Goal: Contribute content: Add original content to the website for others to see

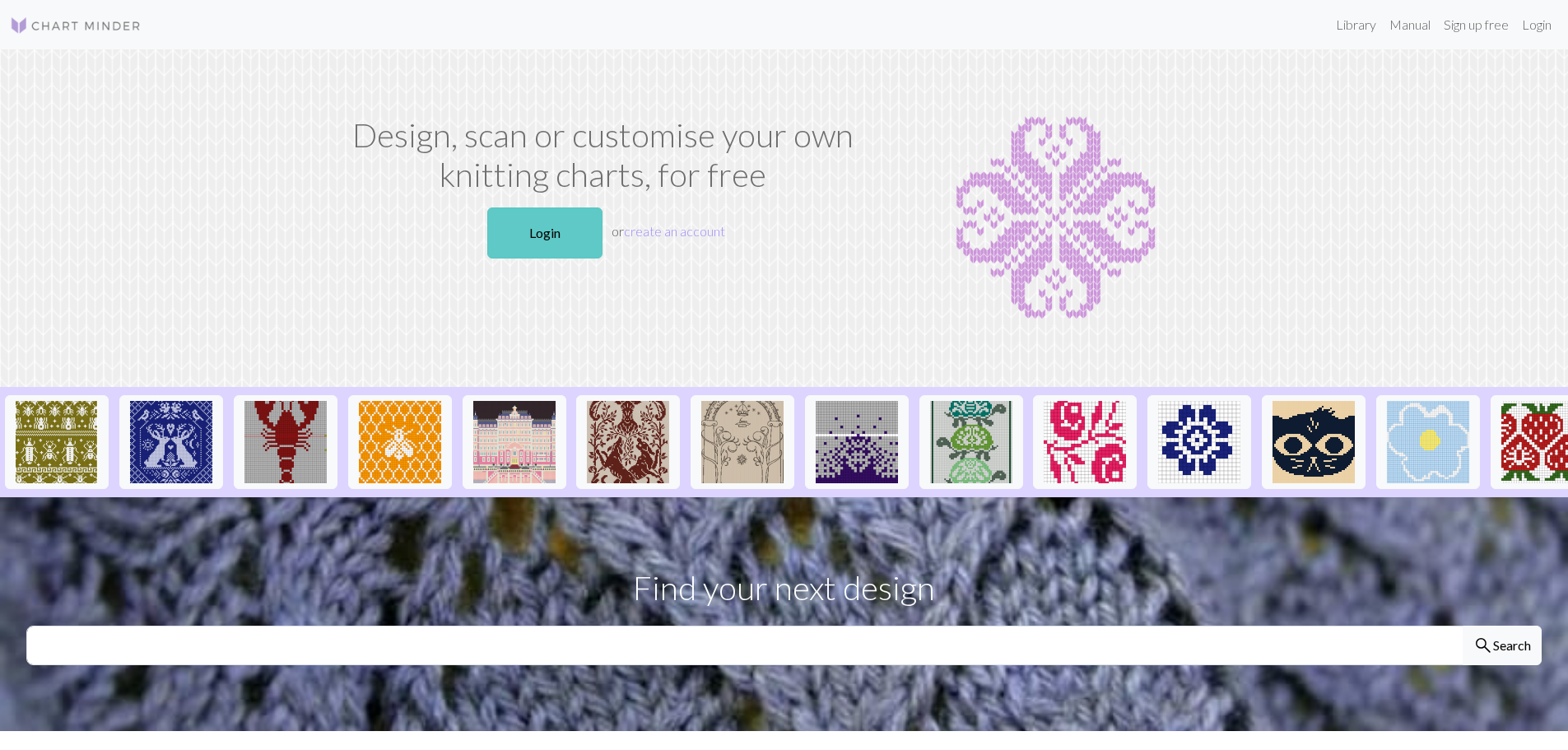
click at [553, 242] on link "Login" at bounding box center [545, 233] width 115 height 51
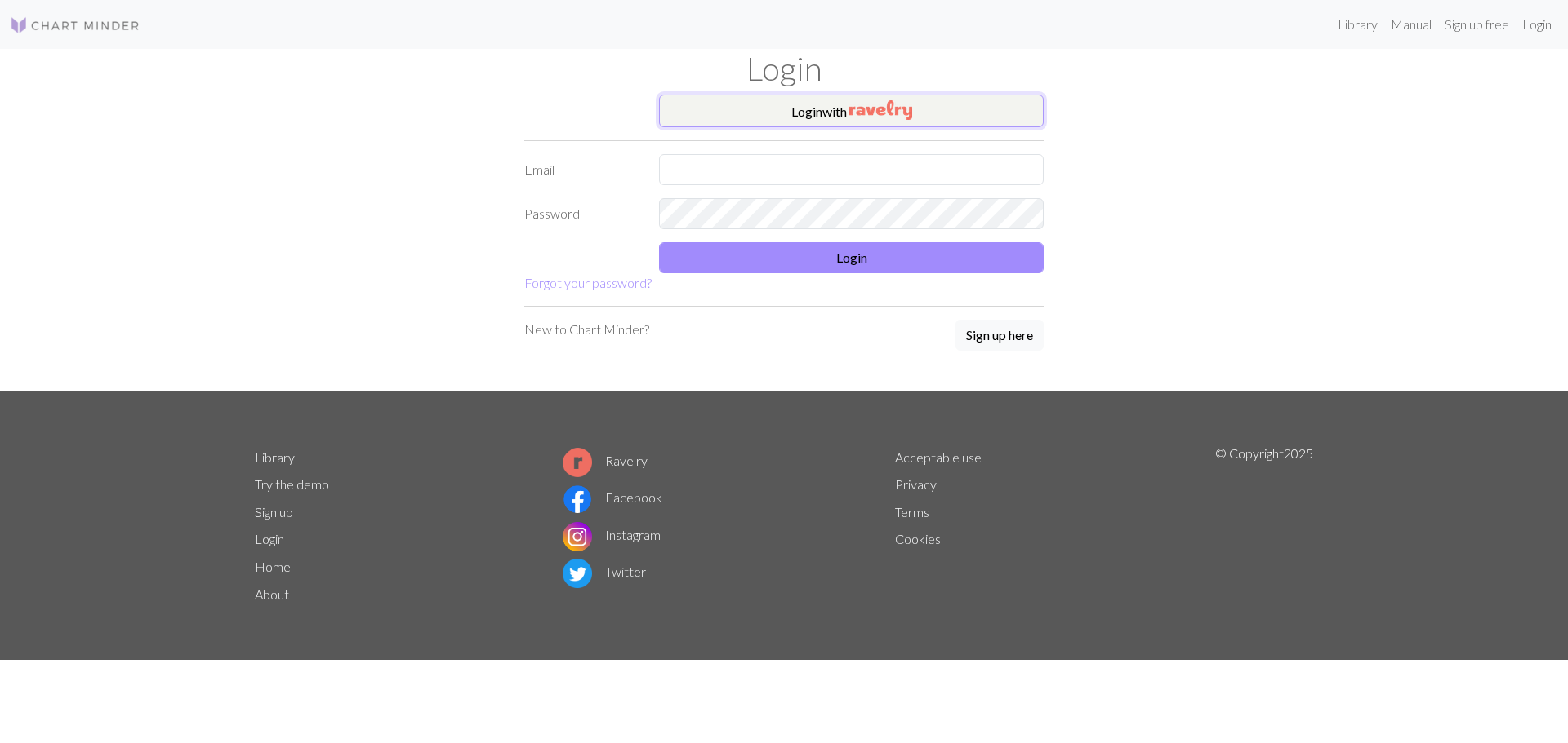
click at [834, 114] on button "Login with" at bounding box center [852, 110] width 385 height 33
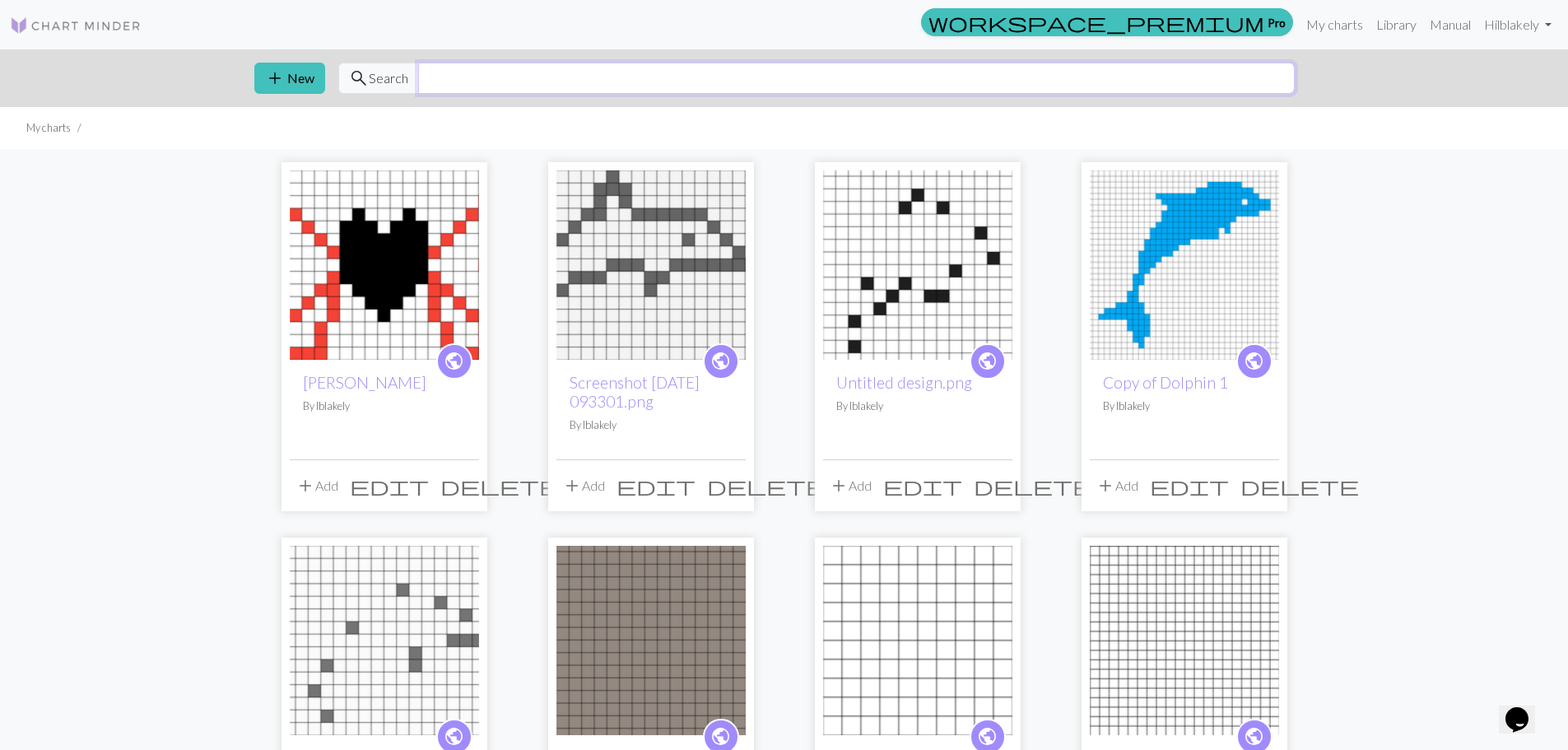
click at [553, 86] on input "text" at bounding box center [856, 77] width 877 height 31
type input "fish"
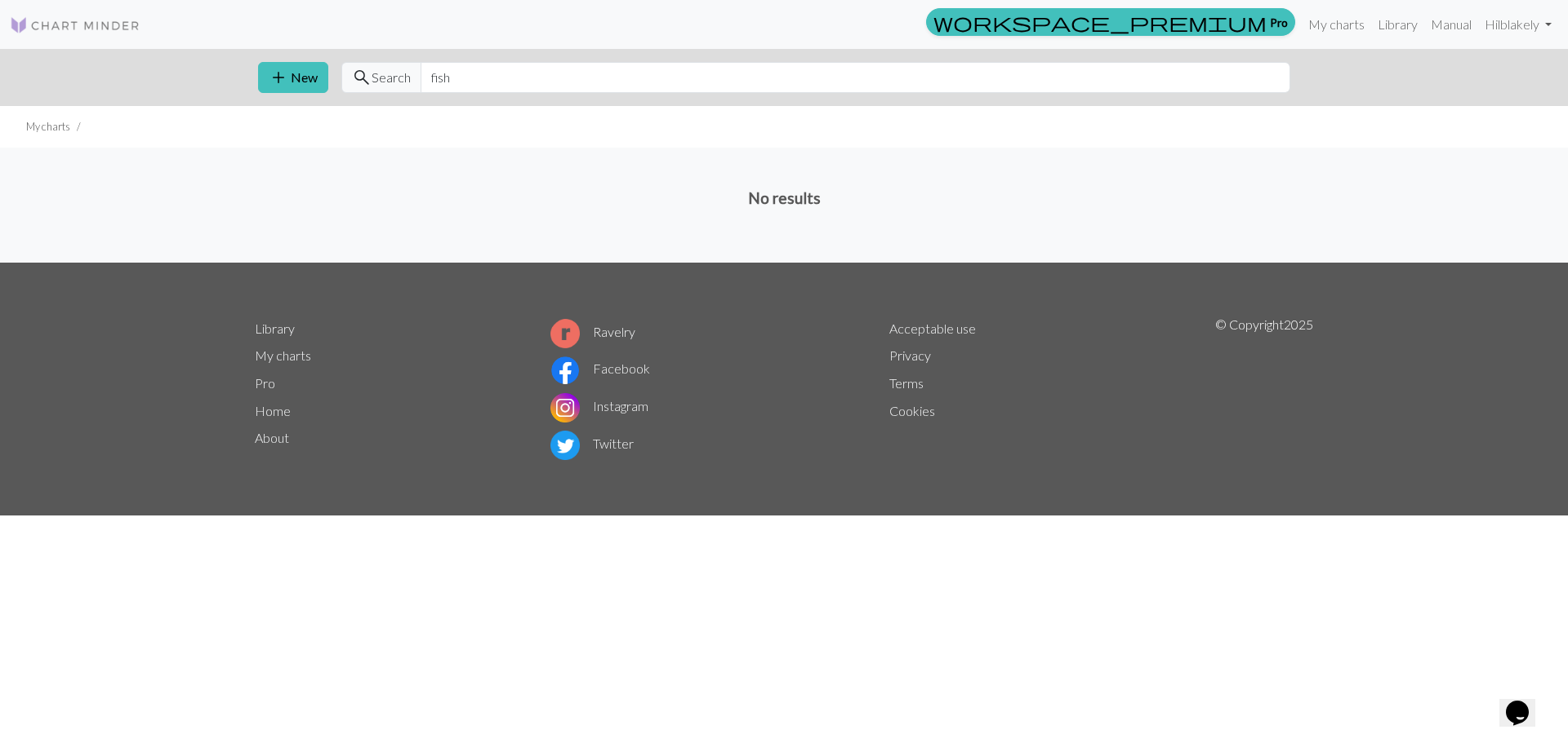
click at [111, 27] on img at bounding box center [75, 25] width 131 height 20
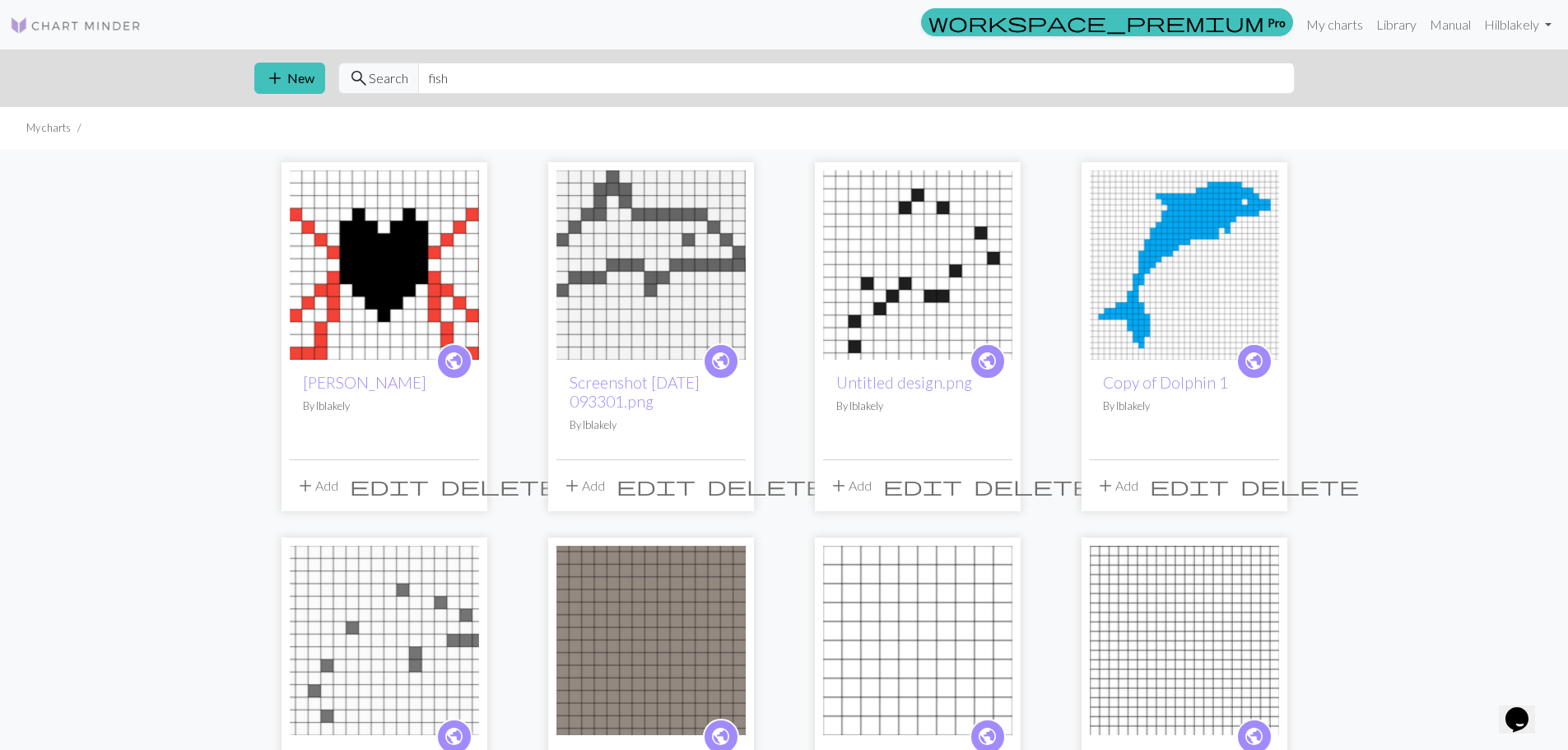
click at [39, 31] on img at bounding box center [75, 25] width 132 height 20
click at [1382, 32] on link "Library" at bounding box center [1397, 24] width 54 height 33
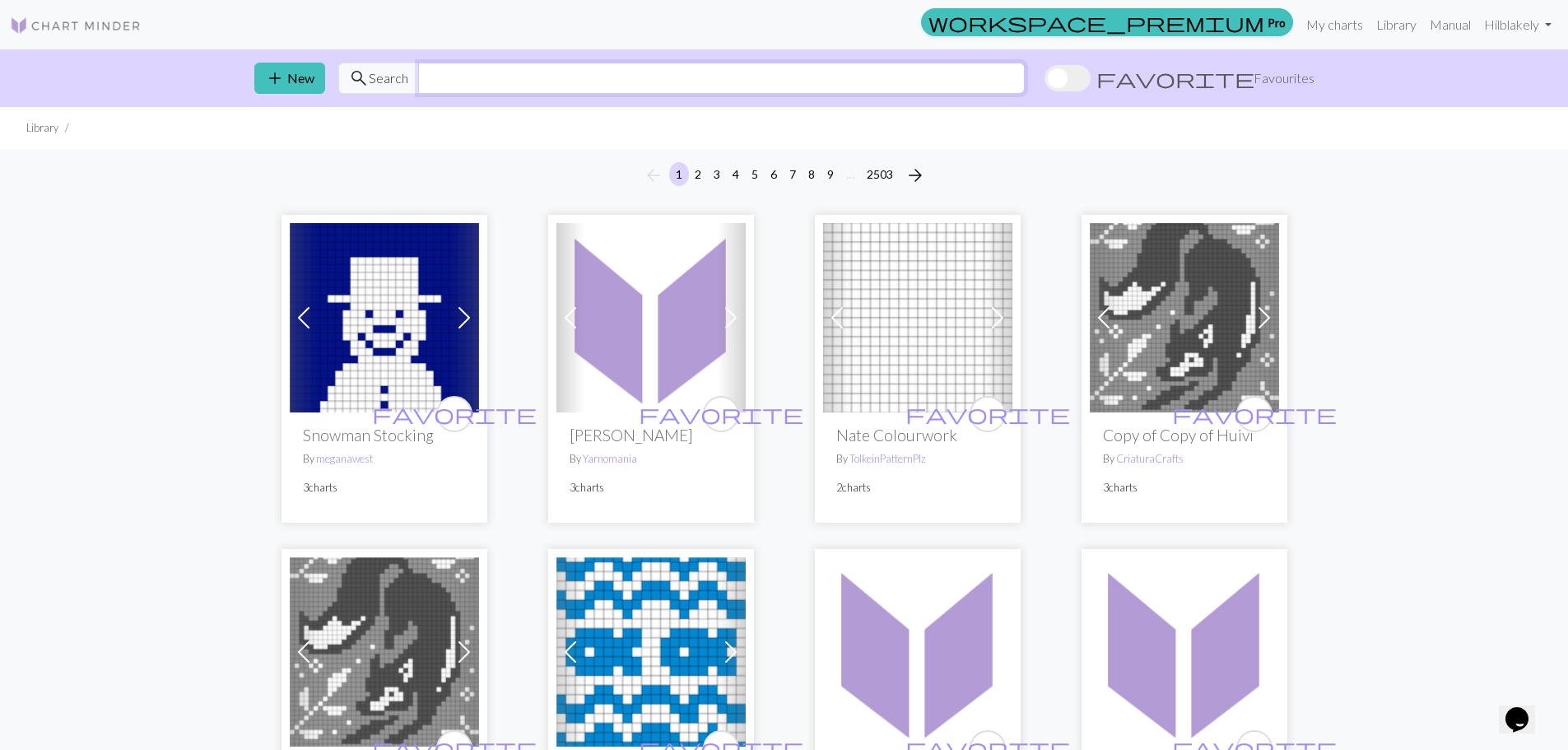
click at [522, 81] on input "text" at bounding box center [721, 77] width 606 height 31
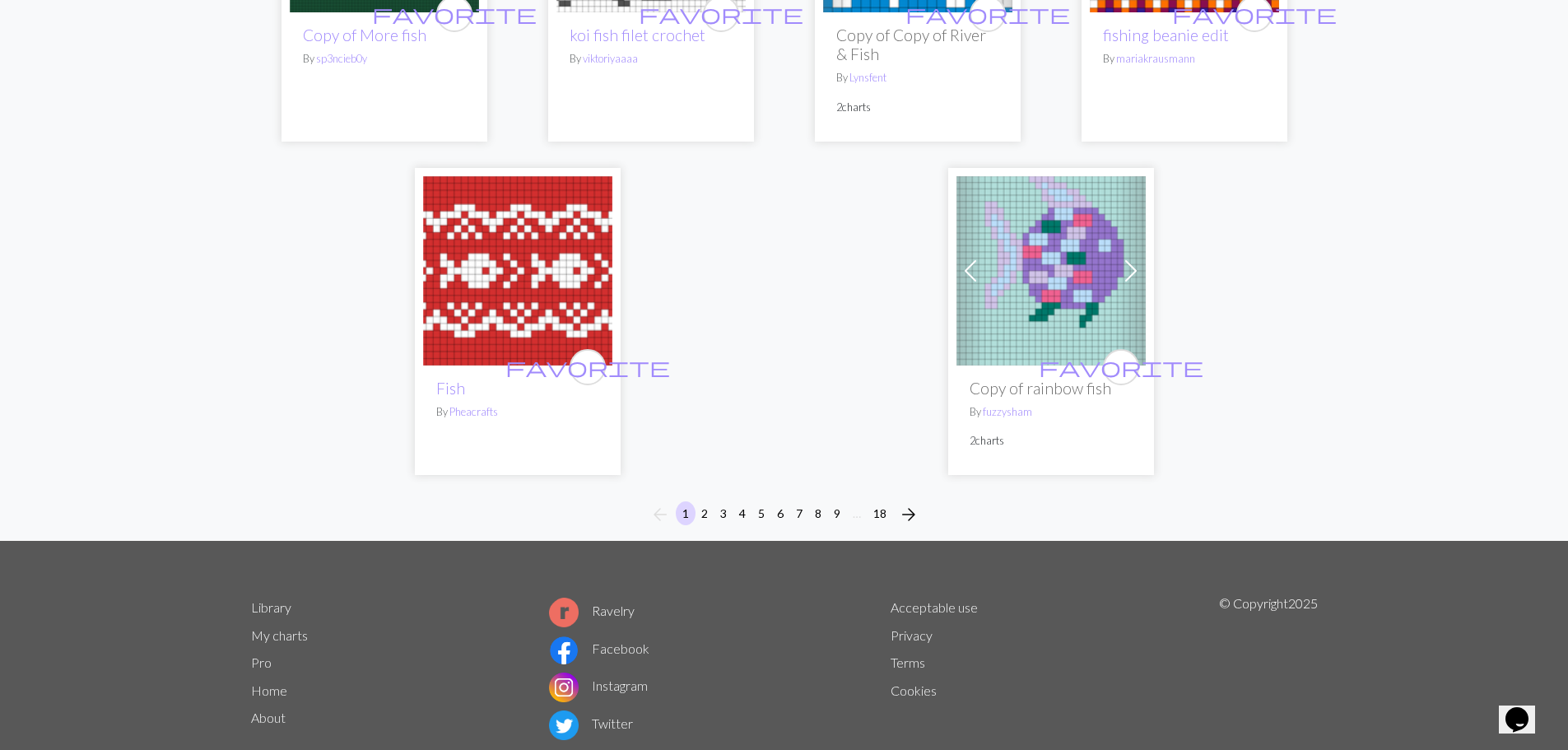
scroll to position [4336, 0]
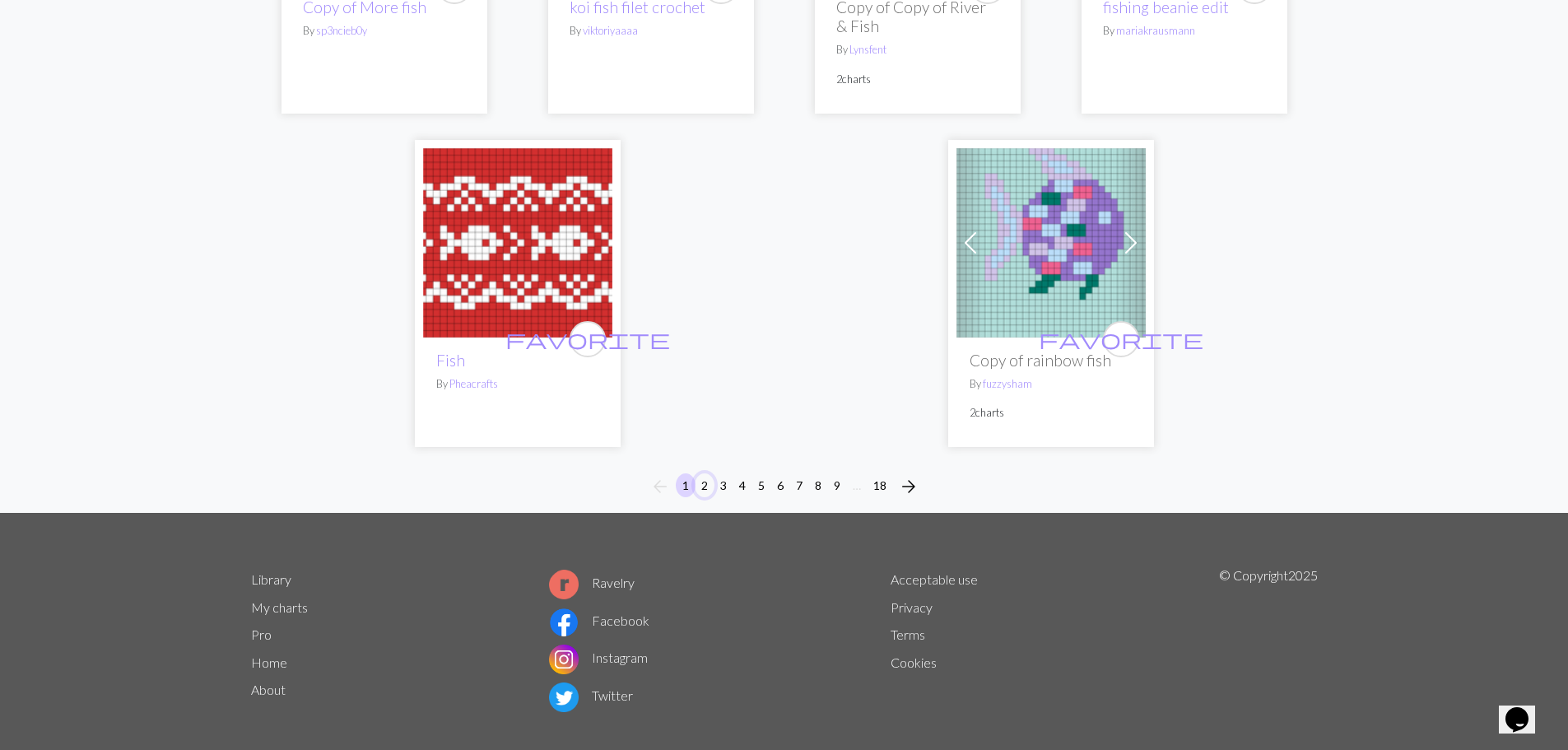
click at [708, 474] on button "2" at bounding box center [704, 485] width 20 height 24
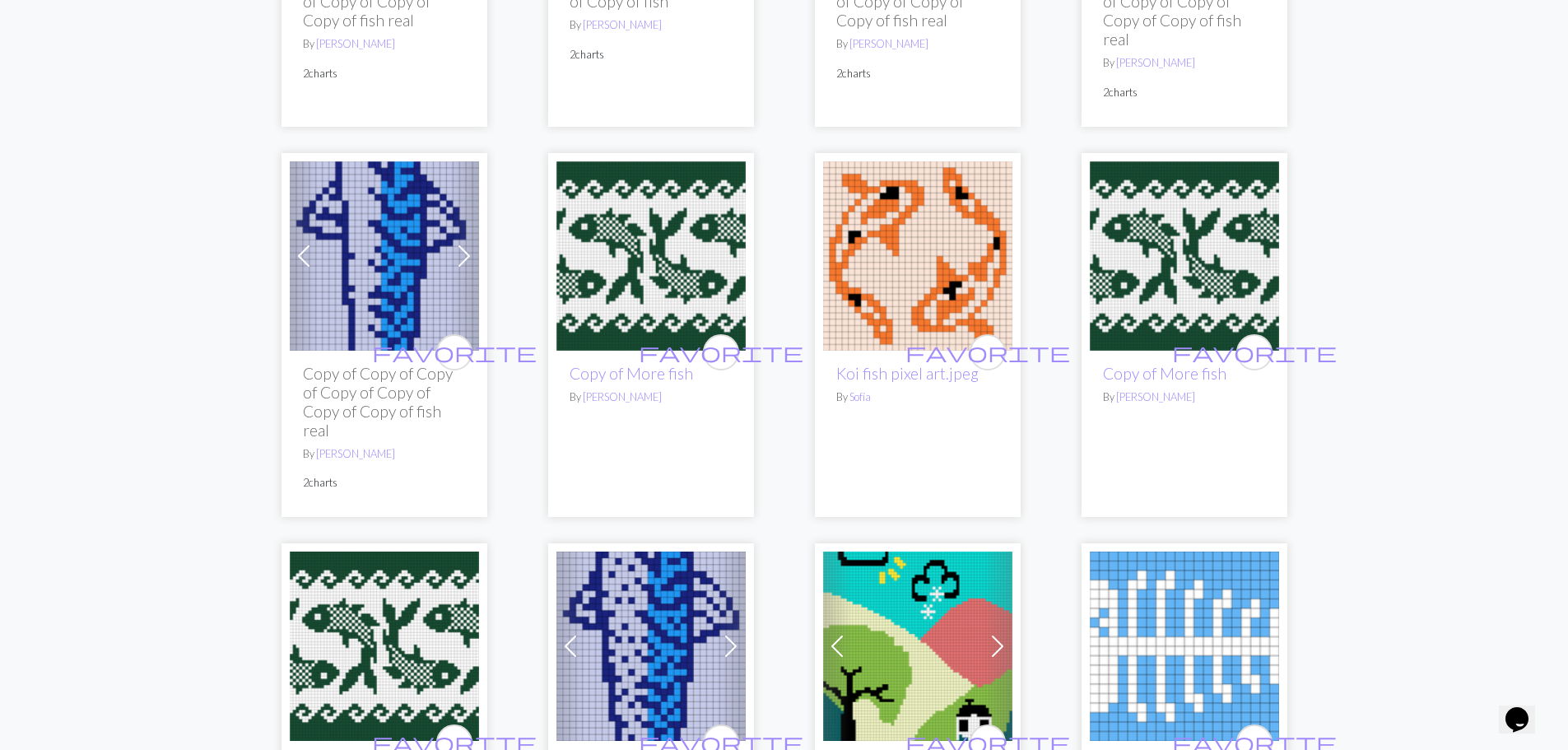
scroll to position [1977, 0]
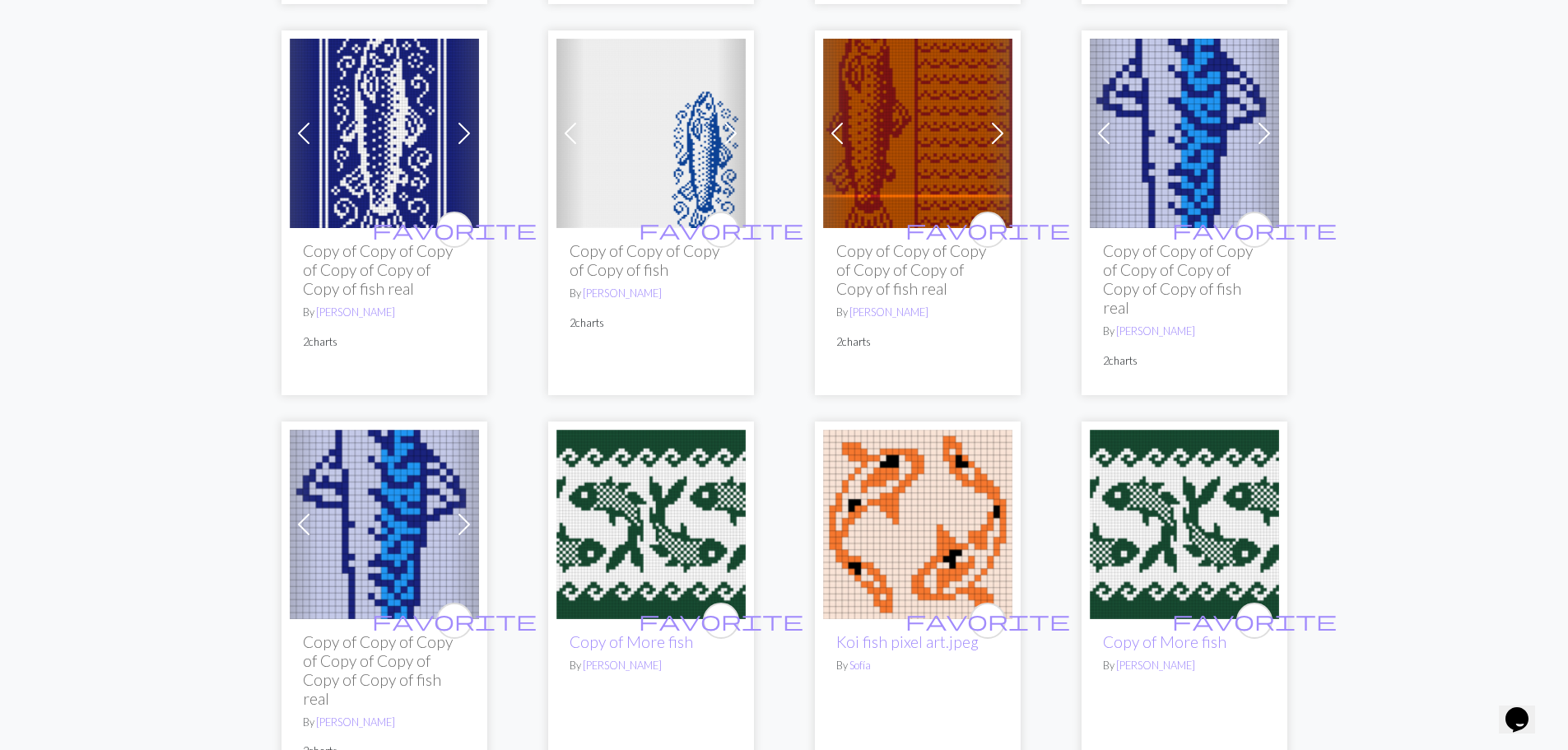
click at [455, 514] on span at bounding box center [464, 525] width 26 height 26
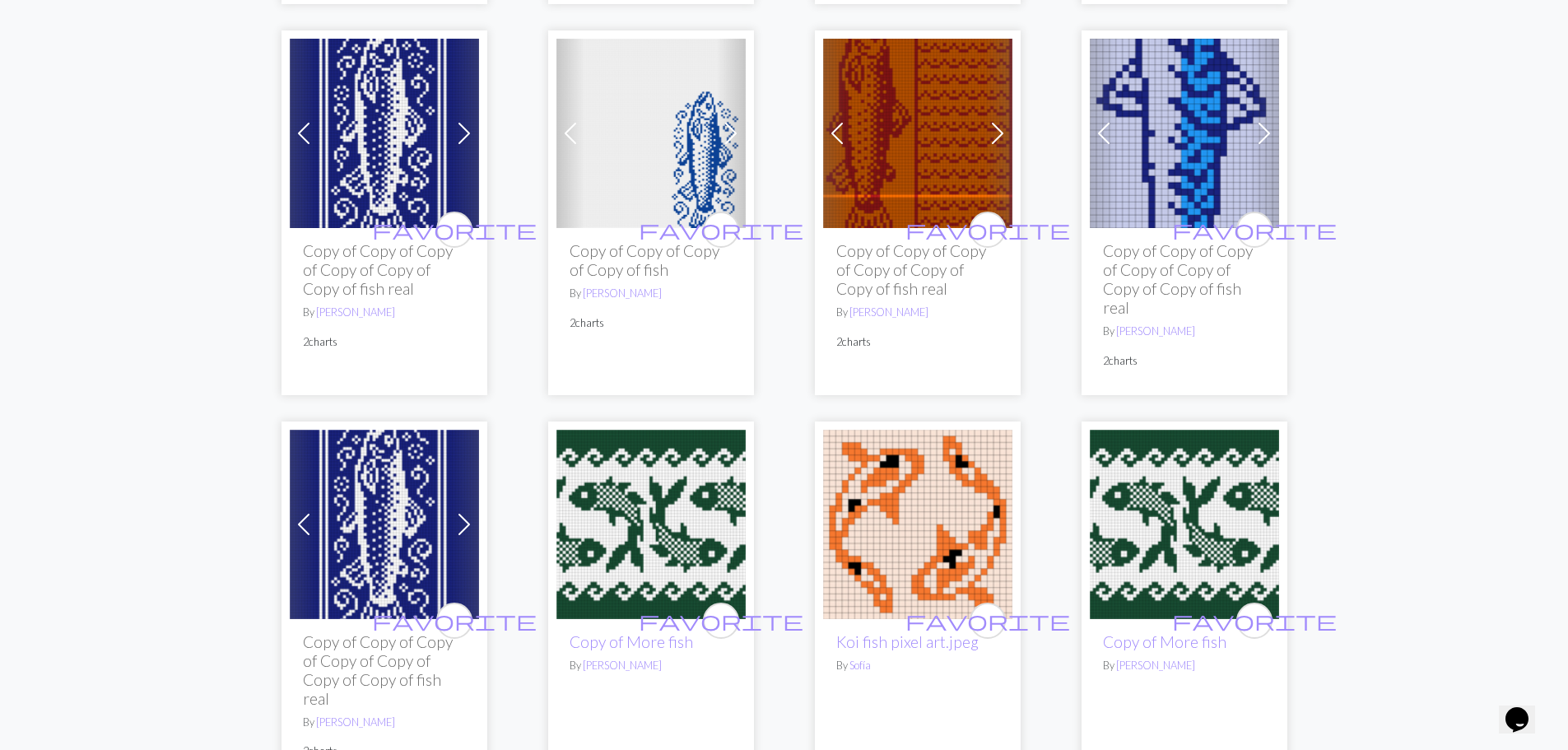
click at [460, 517] on span at bounding box center [464, 525] width 26 height 26
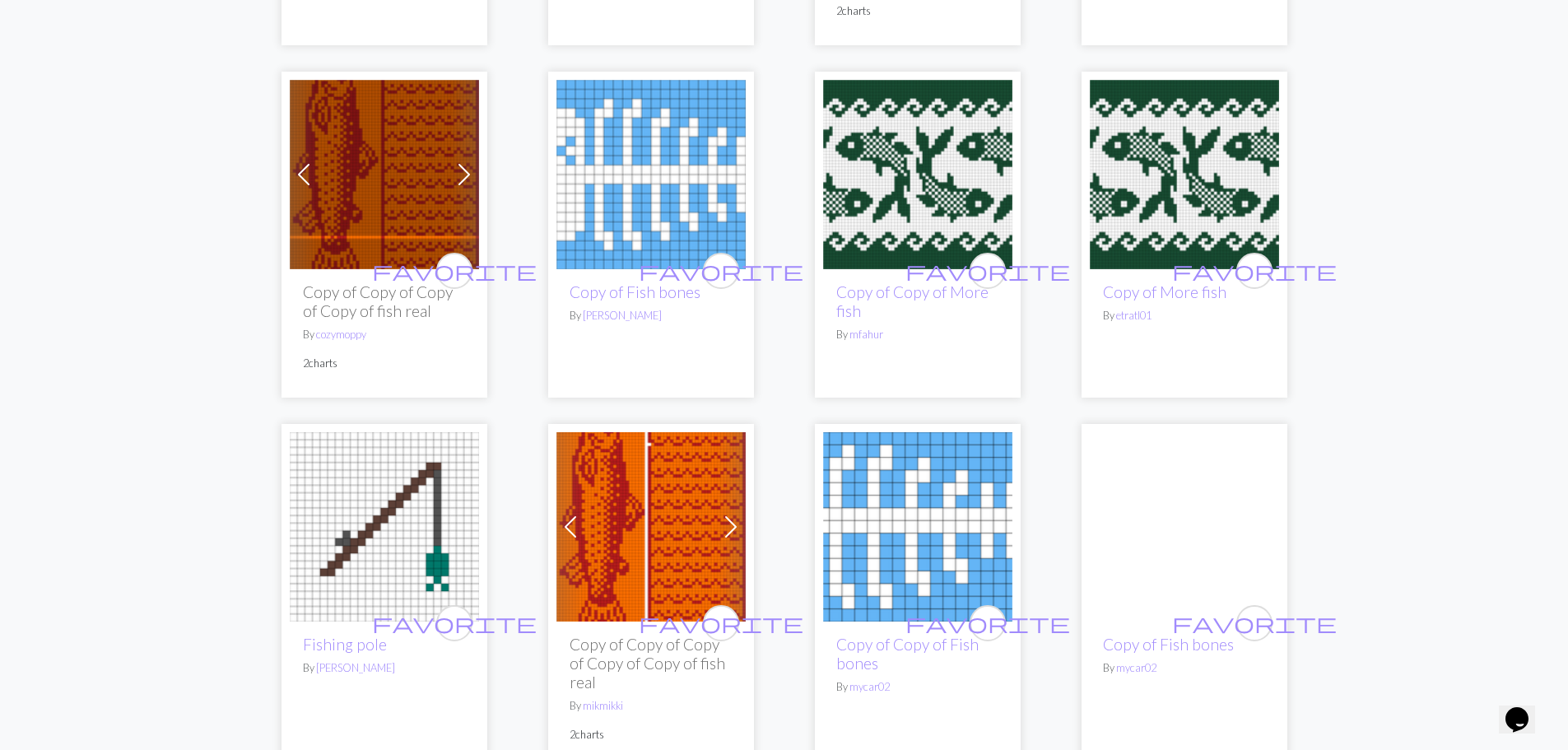
scroll to position [4448, 0]
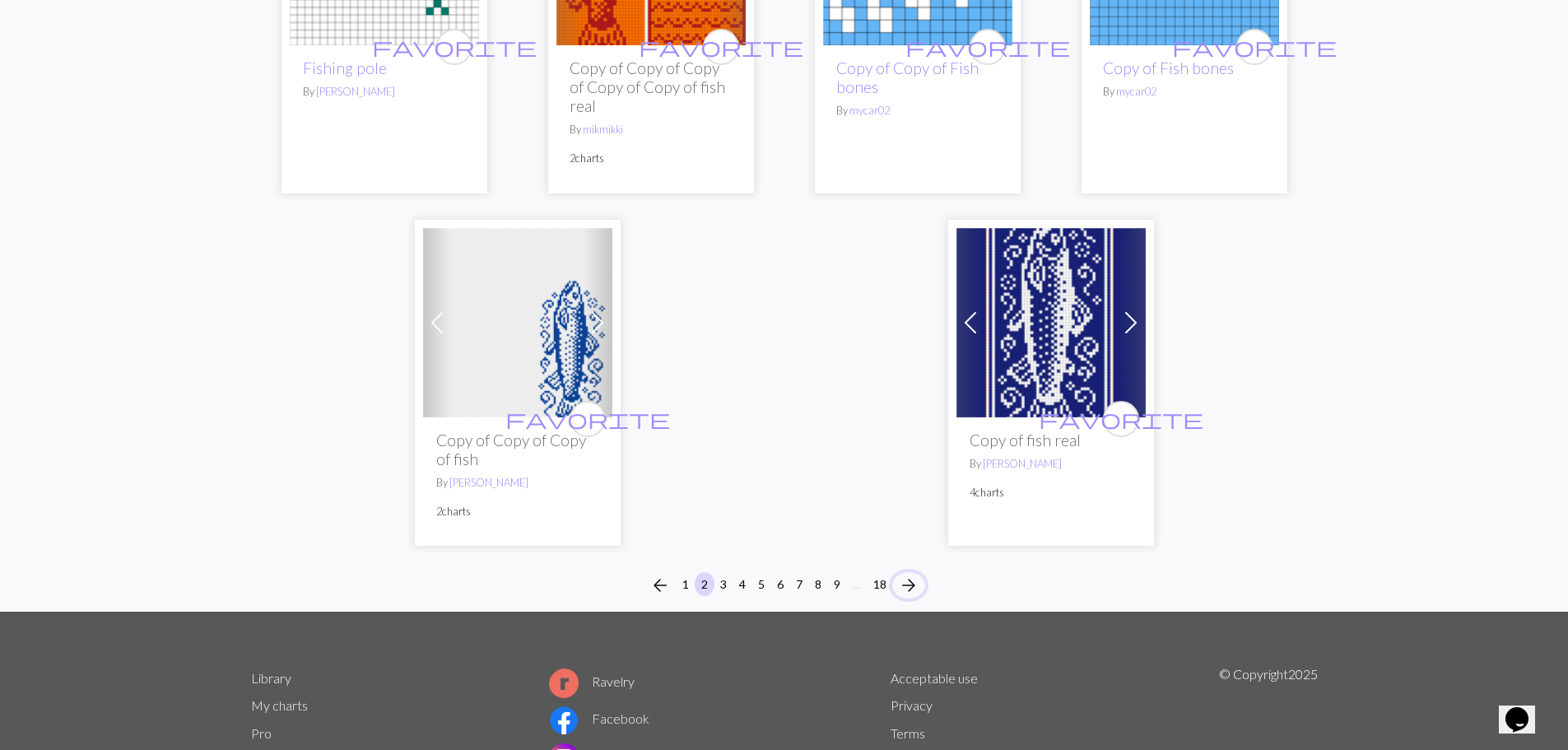
click at [913, 573] on button "arrow_forward" at bounding box center [909, 586] width 33 height 26
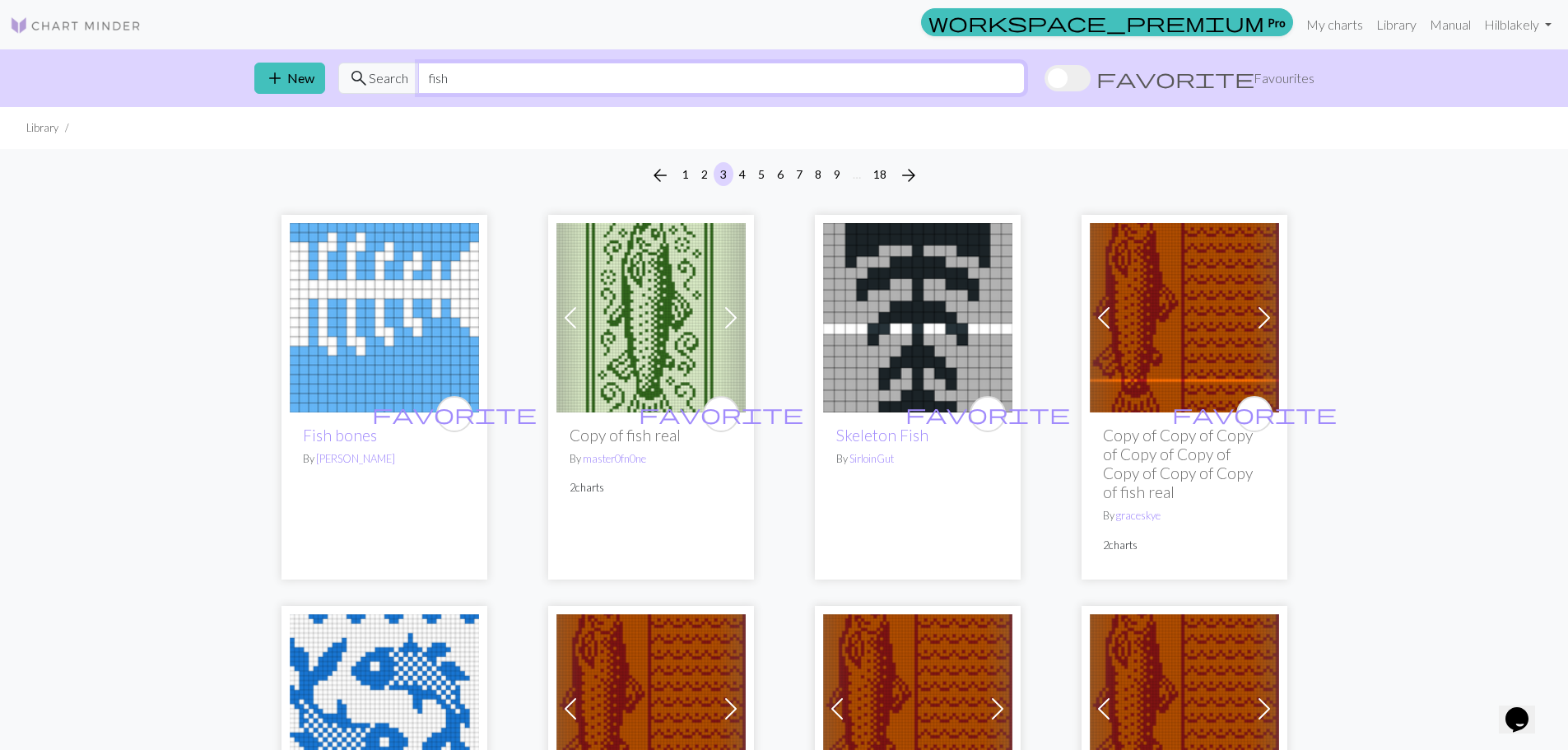
click at [570, 82] on input "fish" at bounding box center [721, 77] width 606 height 31
type input "fish simple"
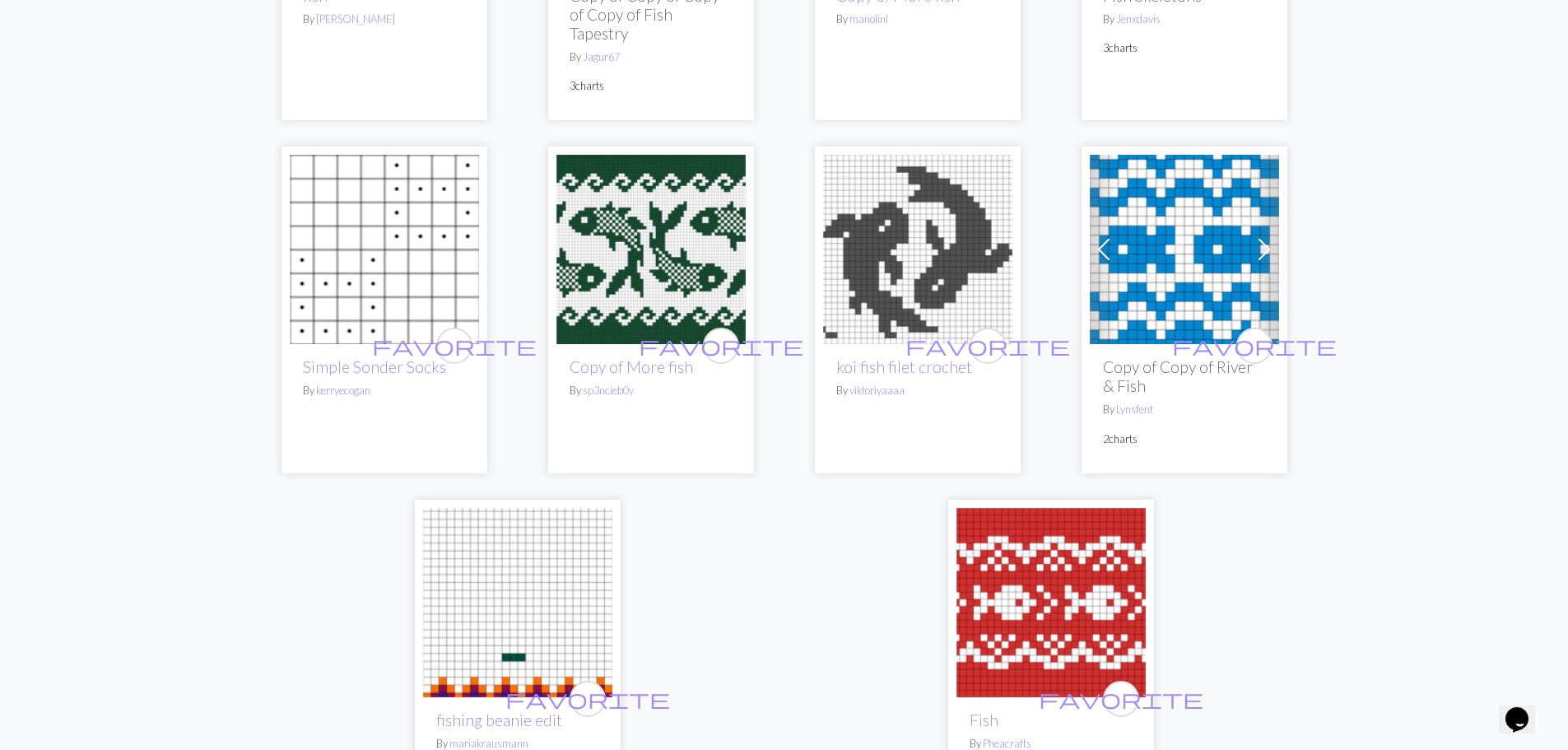
scroll to position [4201, 0]
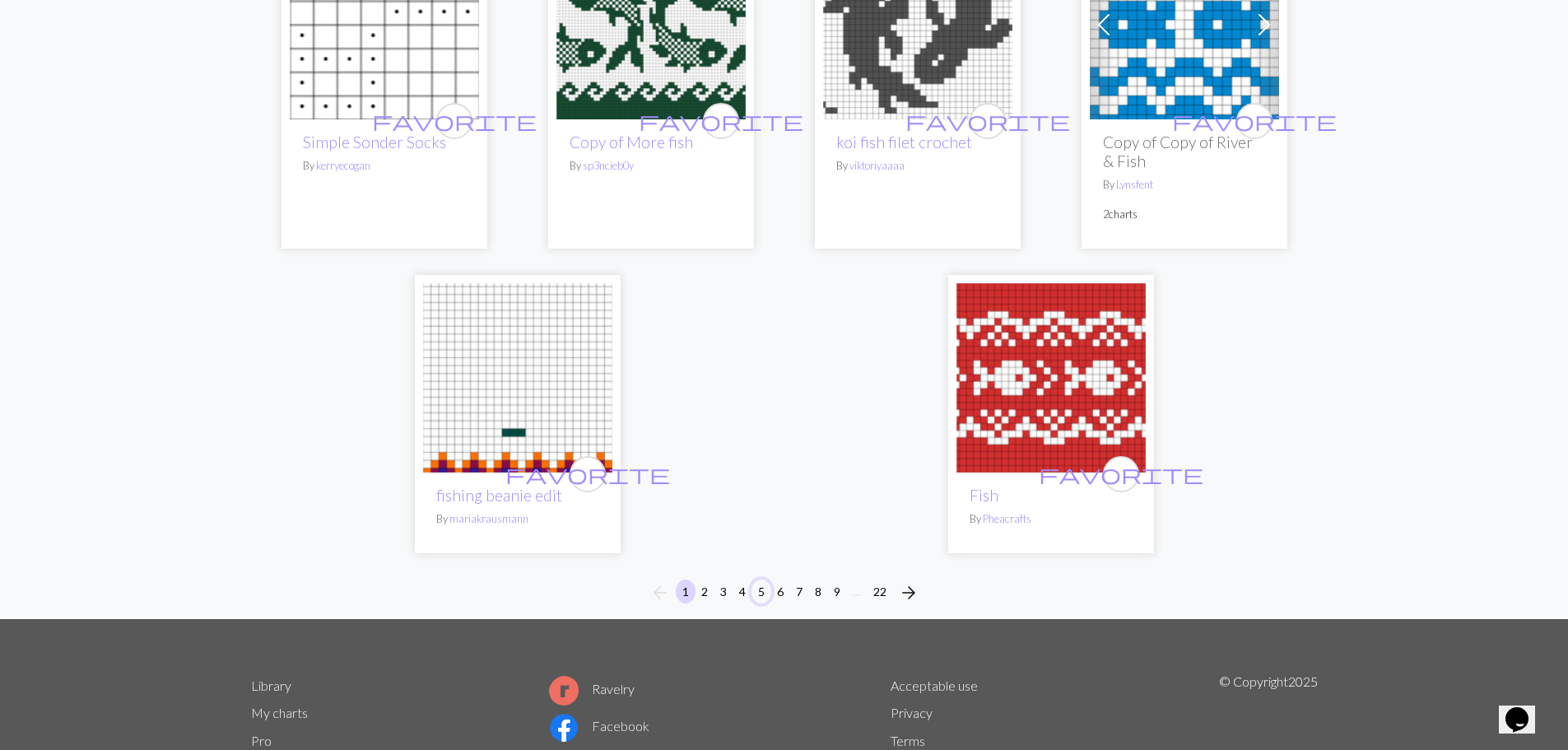
click at [757, 579] on button "5" at bounding box center [761, 591] width 20 height 24
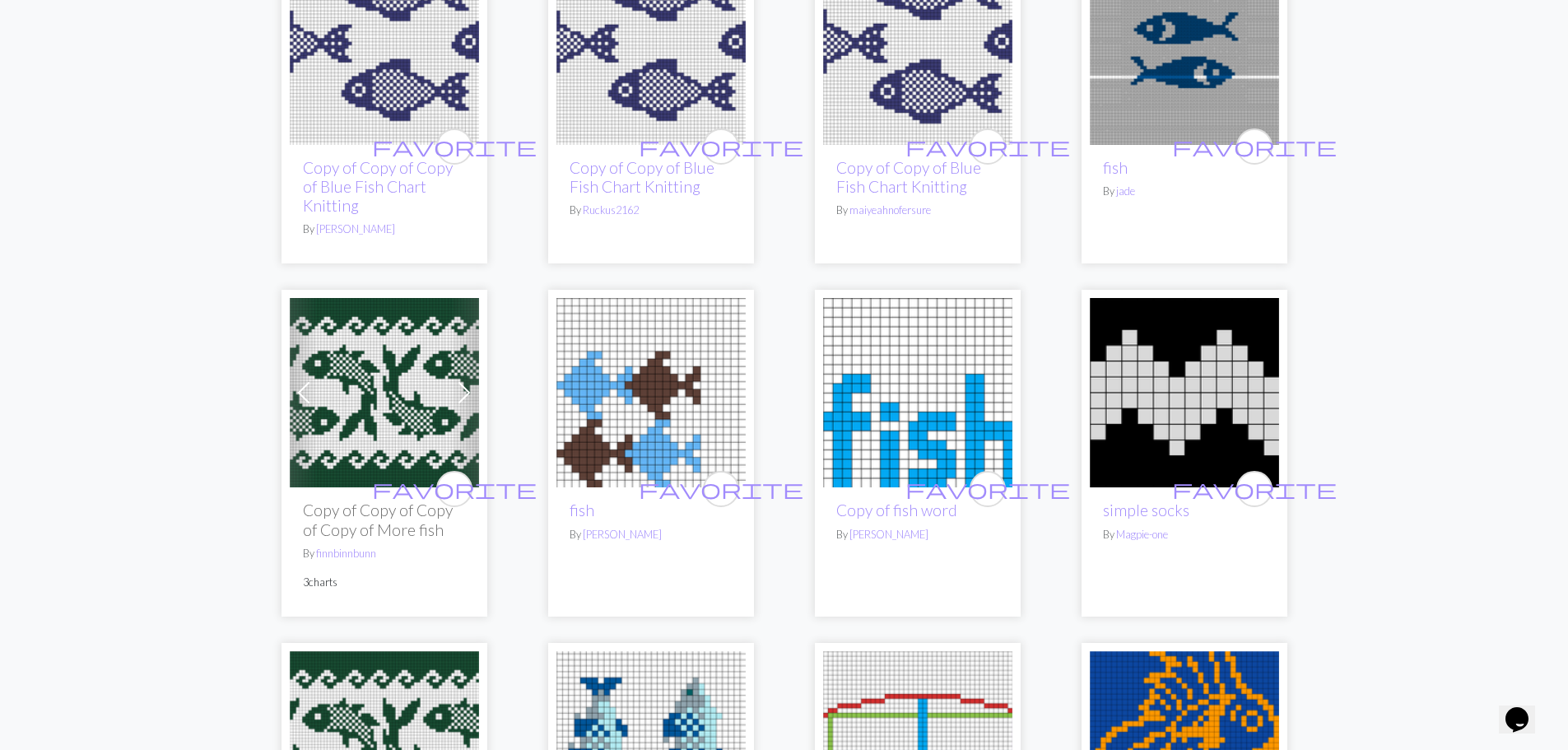
scroll to position [165, 0]
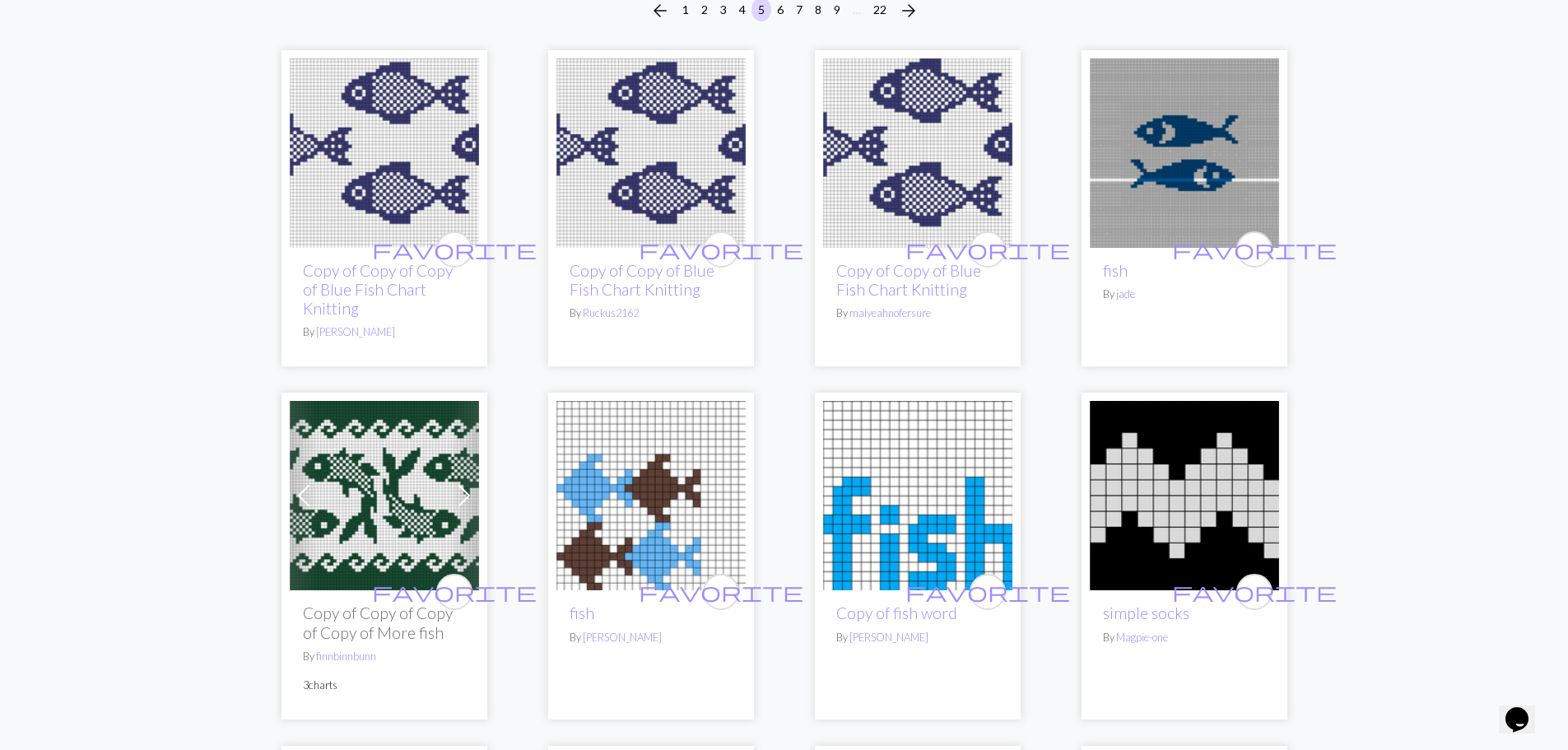
click at [1172, 157] on img at bounding box center [1185, 153] width 189 height 189
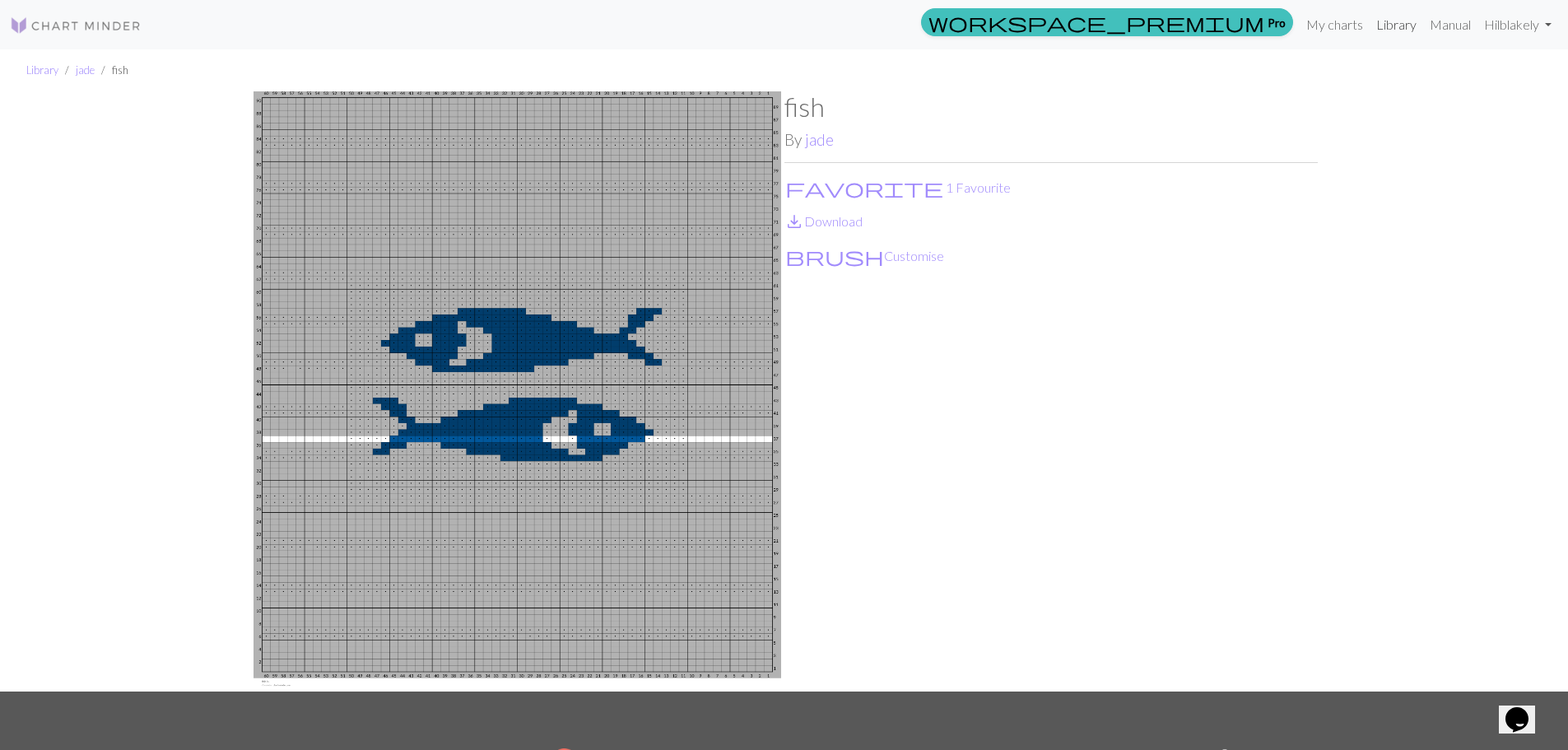
click at [1380, 39] on link "Library" at bounding box center [1397, 24] width 54 height 33
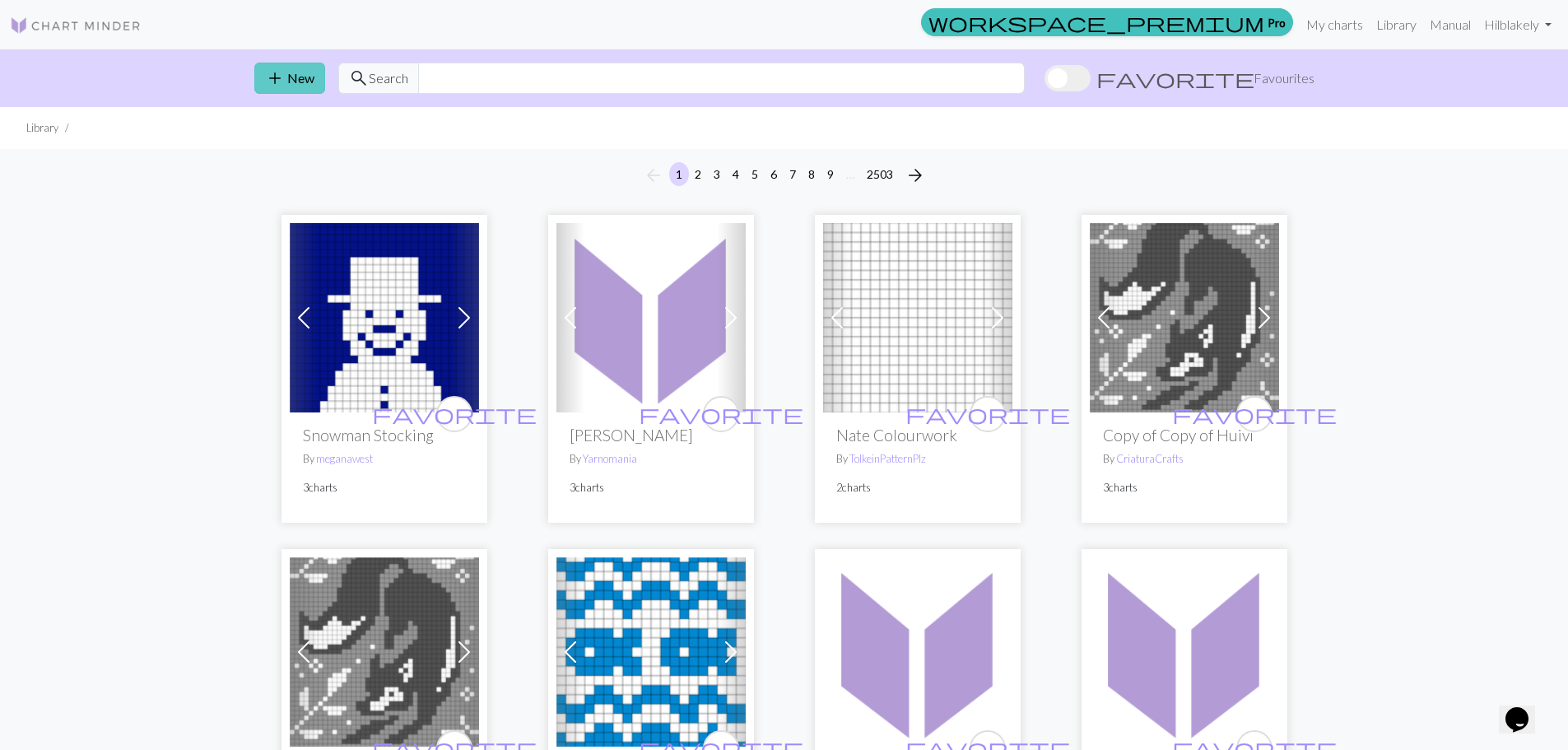
click at [311, 83] on button "add New" at bounding box center [289, 77] width 71 height 31
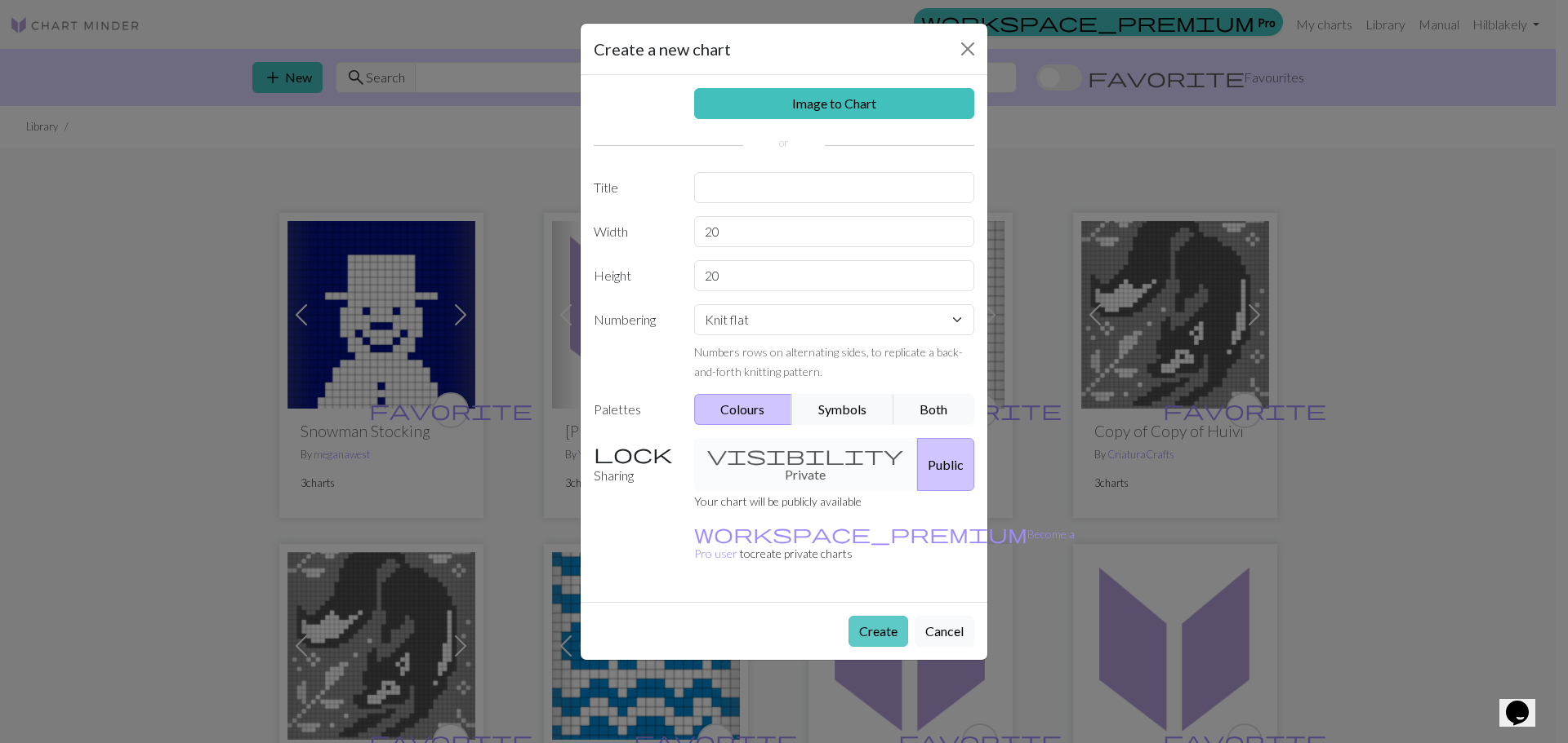
click at [876, 616] on button "Create" at bounding box center [878, 631] width 60 height 31
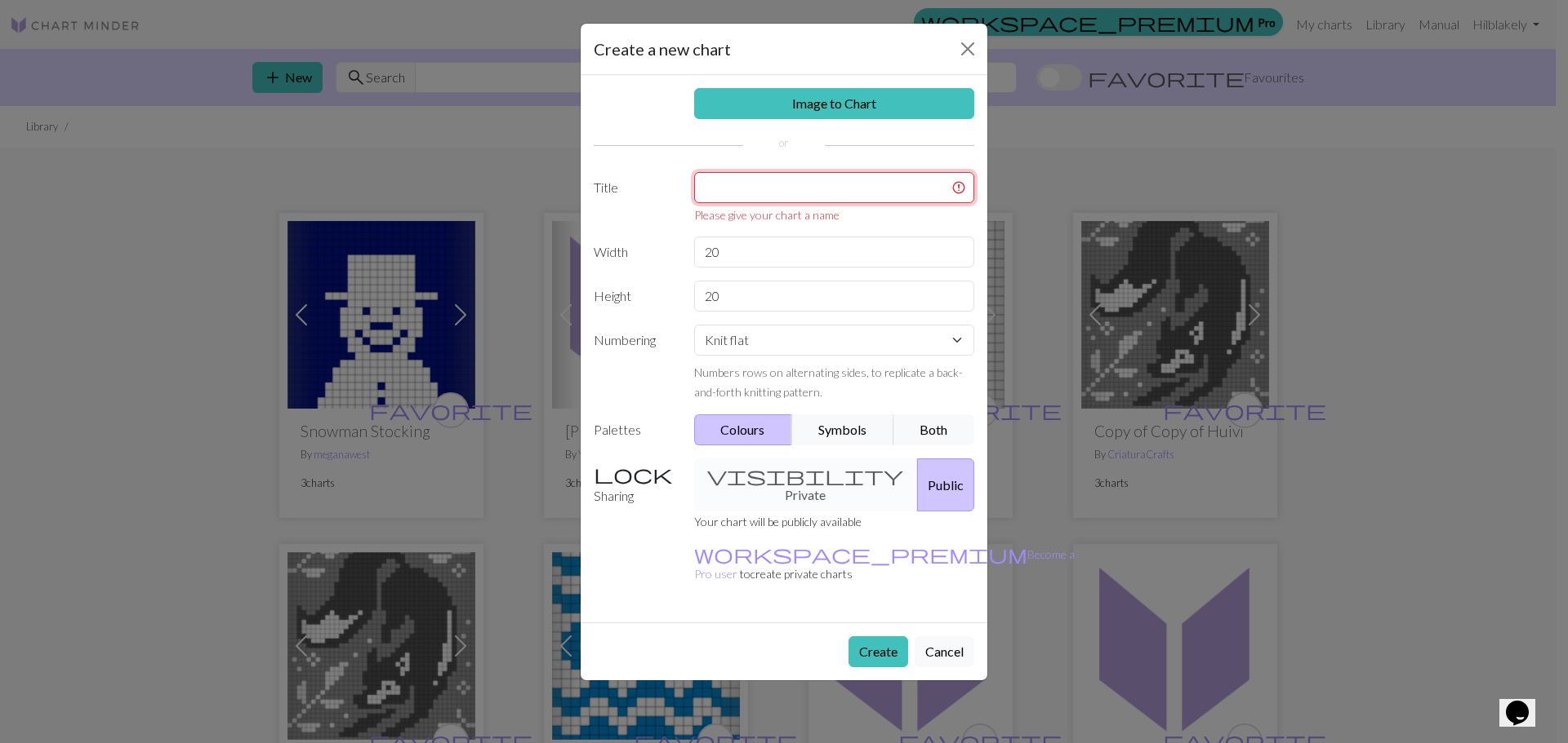
click at [838, 191] on input "text" at bounding box center [834, 187] width 281 height 31
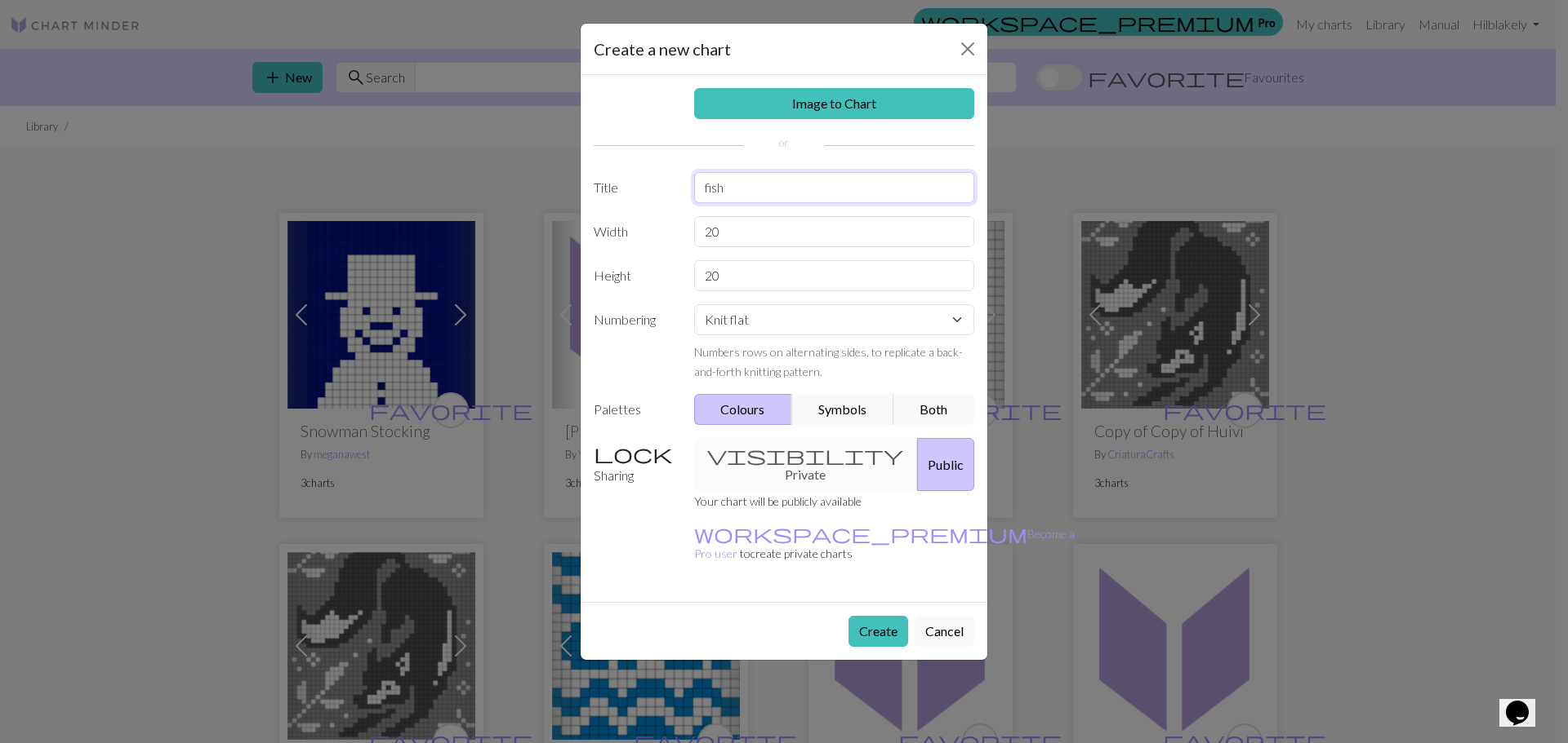
type input "fish"
click at [855, 616] on button "Create" at bounding box center [878, 631] width 60 height 31
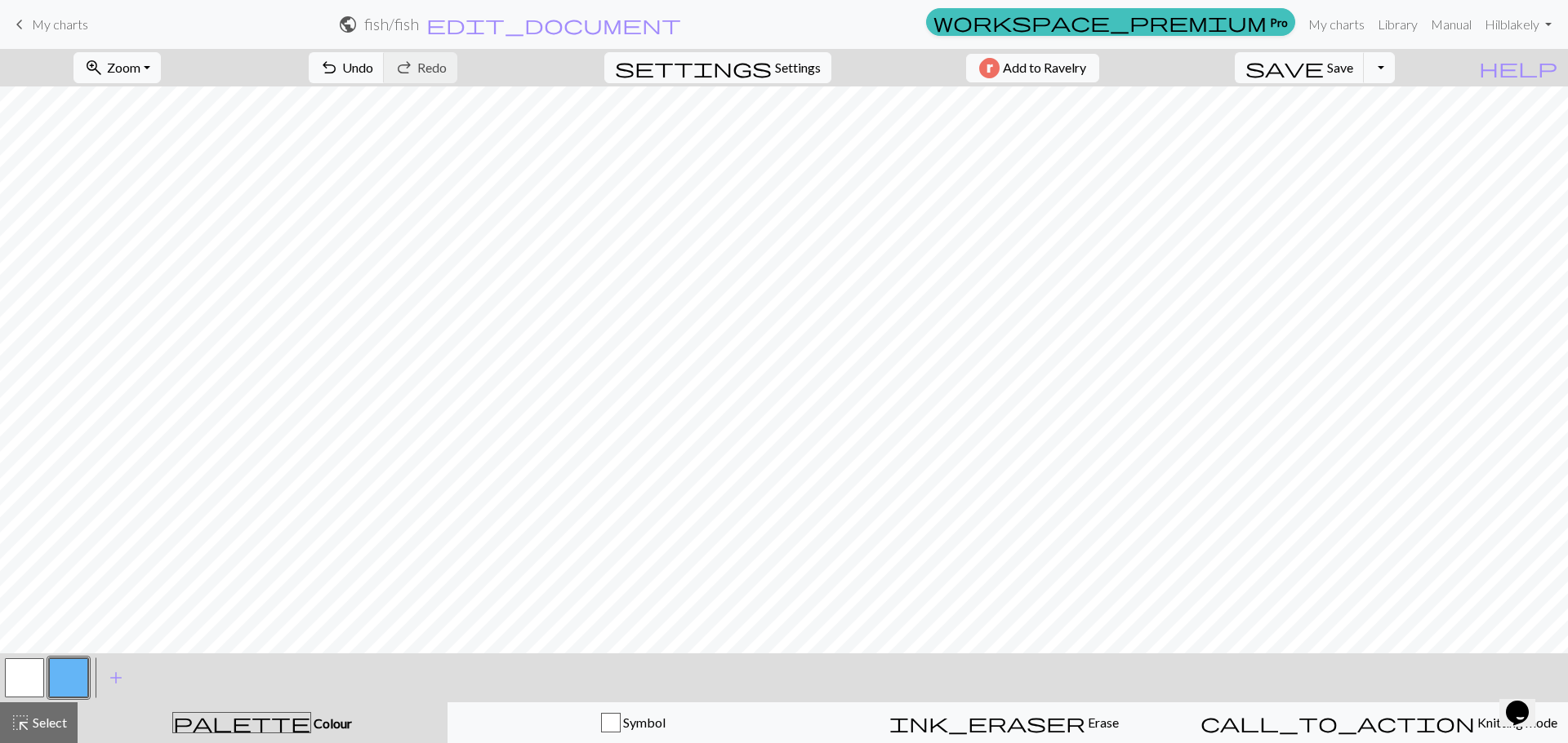
click at [35, 677] on button "button" at bounding box center [24, 679] width 39 height 39
click at [58, 680] on button "button" at bounding box center [68, 679] width 39 height 39
click at [39, 684] on button "button" at bounding box center [24, 679] width 39 height 39
click at [81, 665] on button "button" at bounding box center [68, 679] width 39 height 39
click at [70, 669] on button "button" at bounding box center [68, 679] width 39 height 39
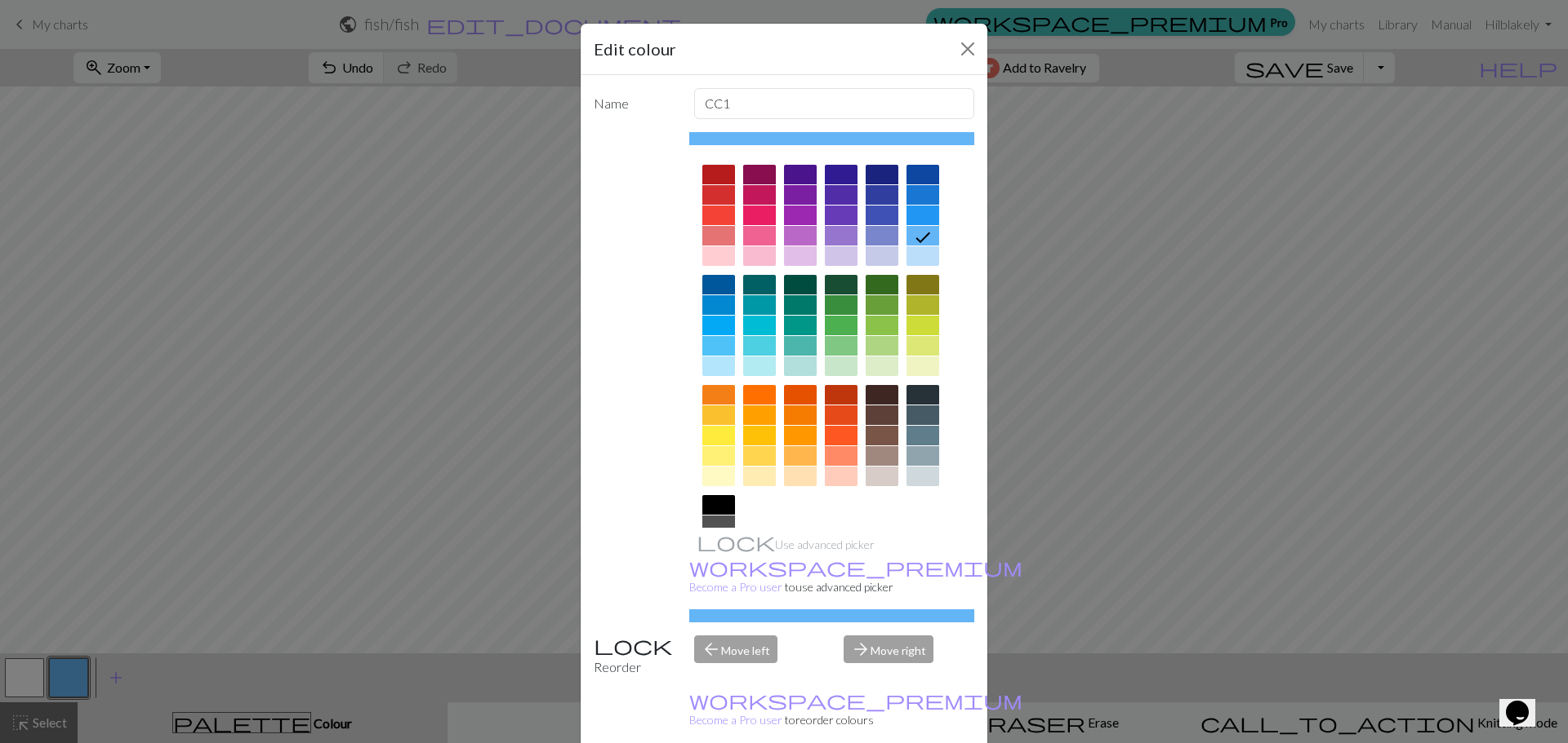
click at [26, 675] on div "Edit colour Name CC1 Use advanced picker workspace_premium Become a Pro user to…" at bounding box center [784, 372] width 1568 height 743
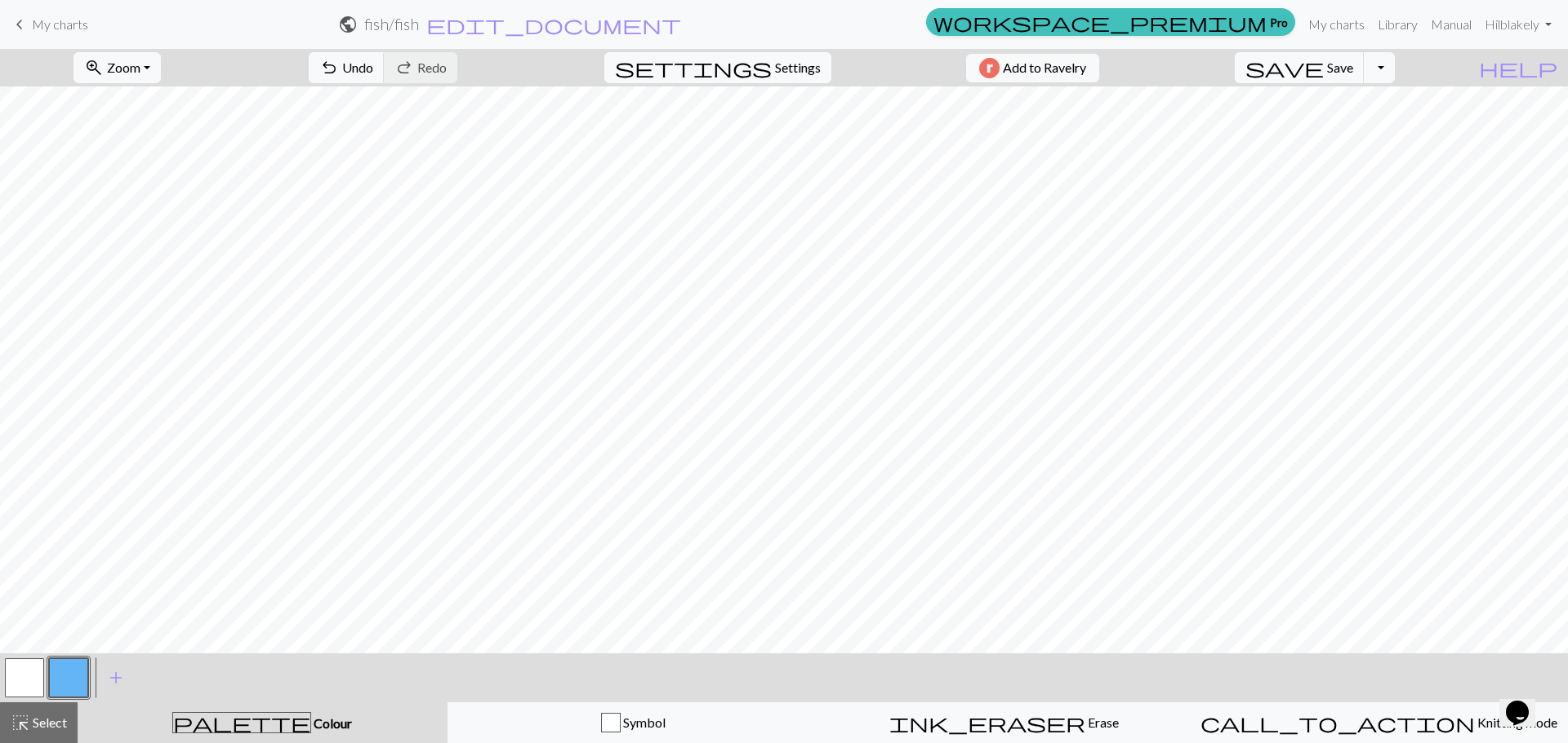
click at [37, 675] on button "button" at bounding box center [24, 679] width 39 height 39
drag, startPoint x: 55, startPoint y: 672, endPoint x: 78, endPoint y: 655, distance: 28.6
click at [56, 672] on button "button" at bounding box center [68, 679] width 39 height 39
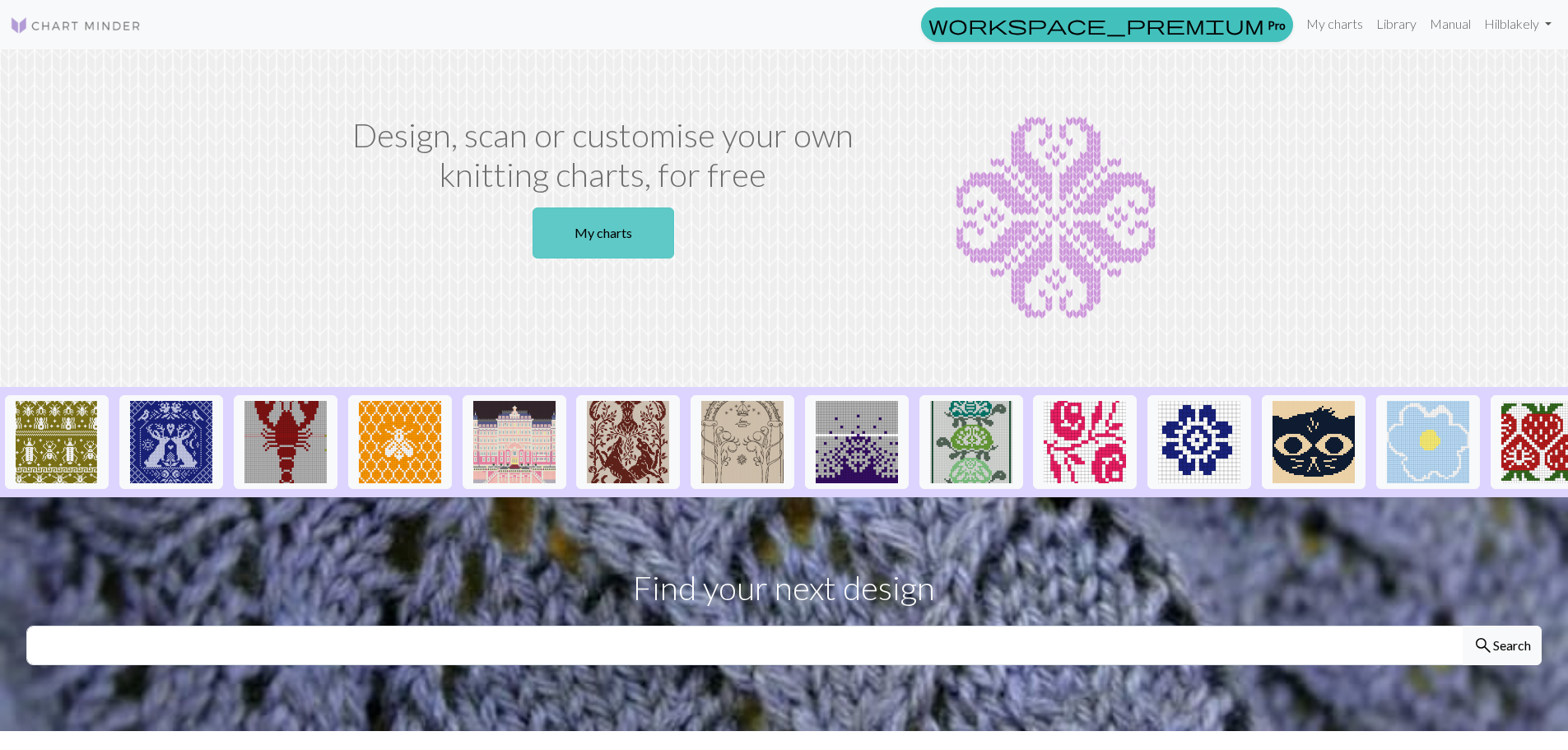
click at [637, 228] on link "My charts" at bounding box center [604, 233] width 141 height 51
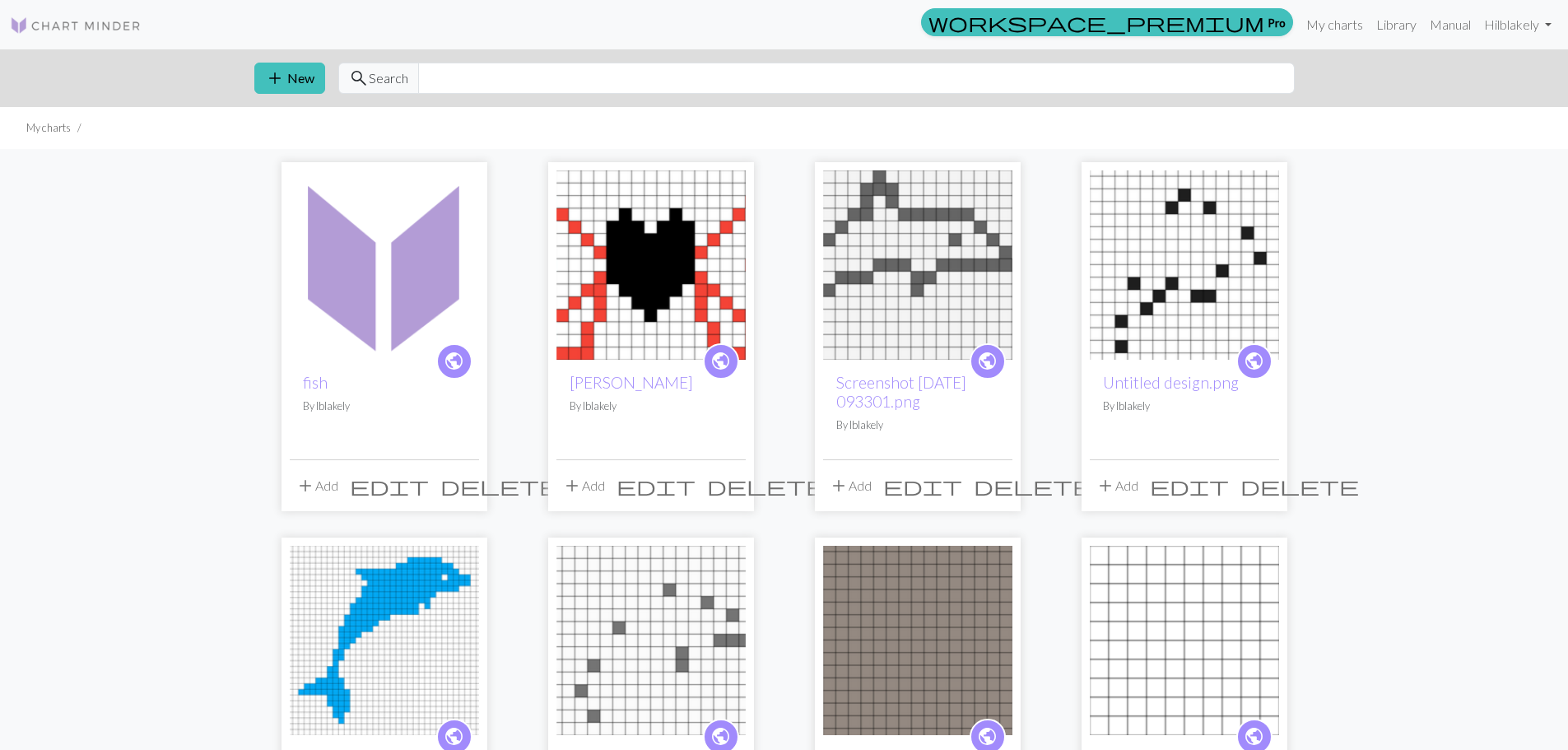
click at [305, 252] on img at bounding box center [384, 265] width 189 height 189
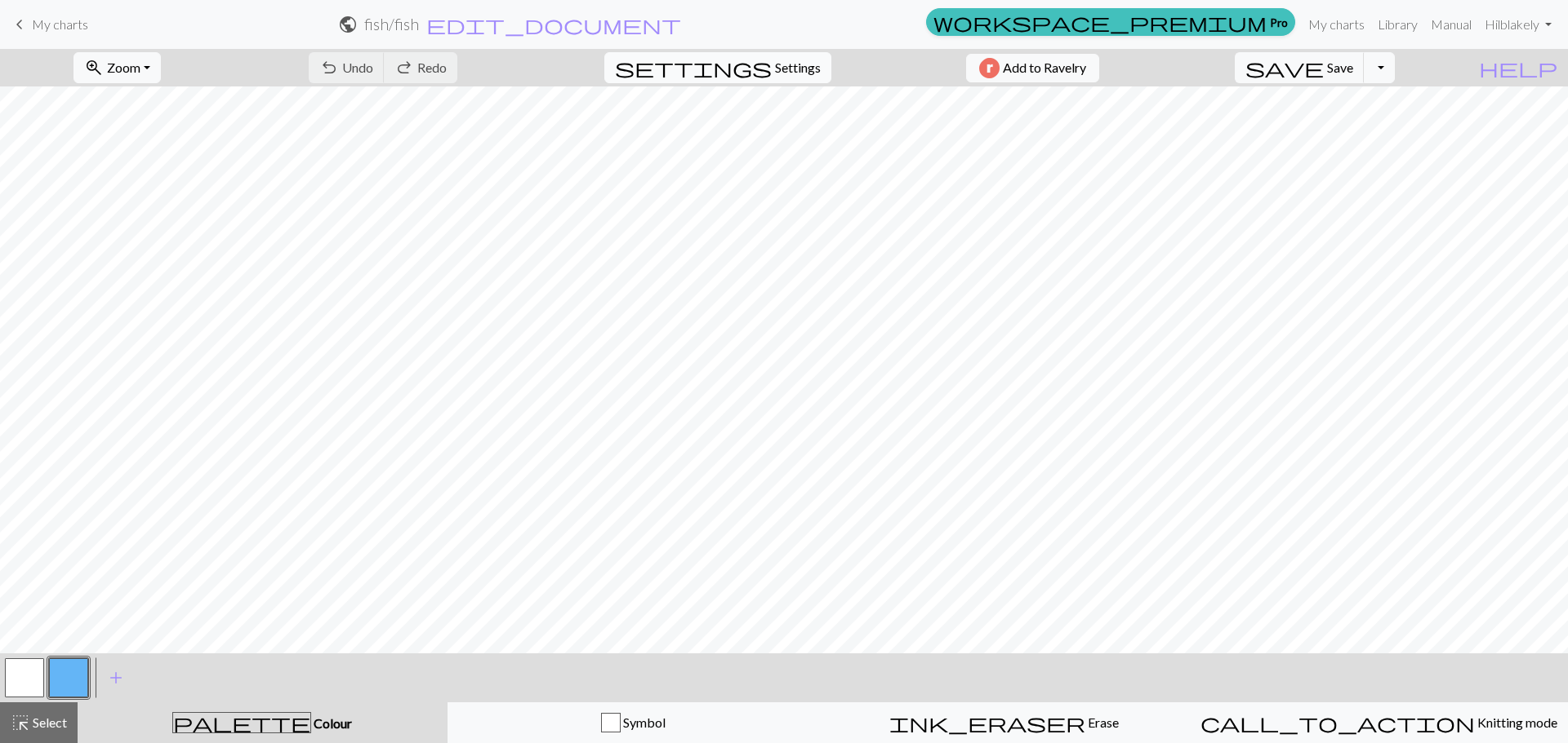
click at [775, 75] on span "Settings" at bounding box center [798, 67] width 46 height 20
select select "aran"
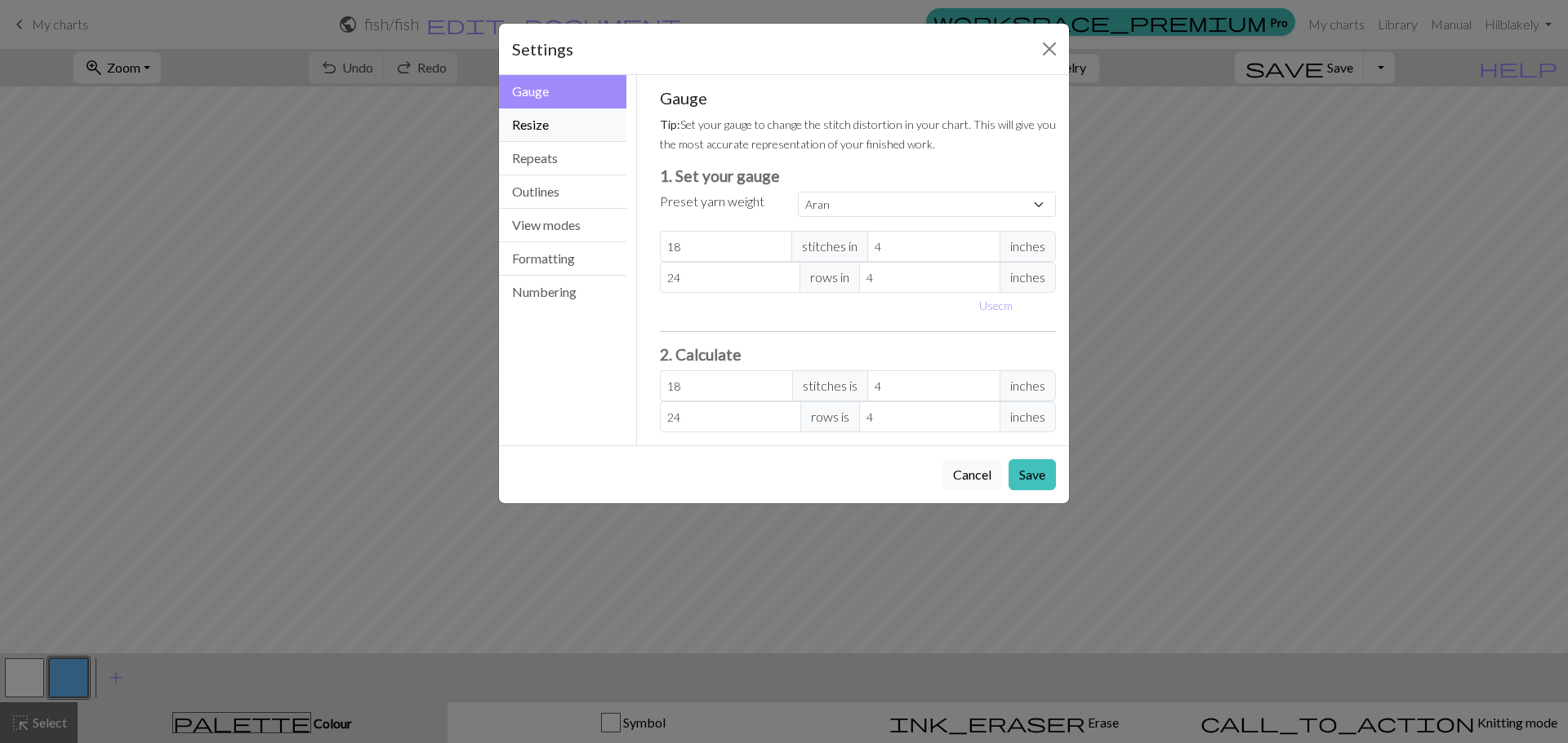
click at [572, 133] on button "Resize" at bounding box center [562, 125] width 127 height 34
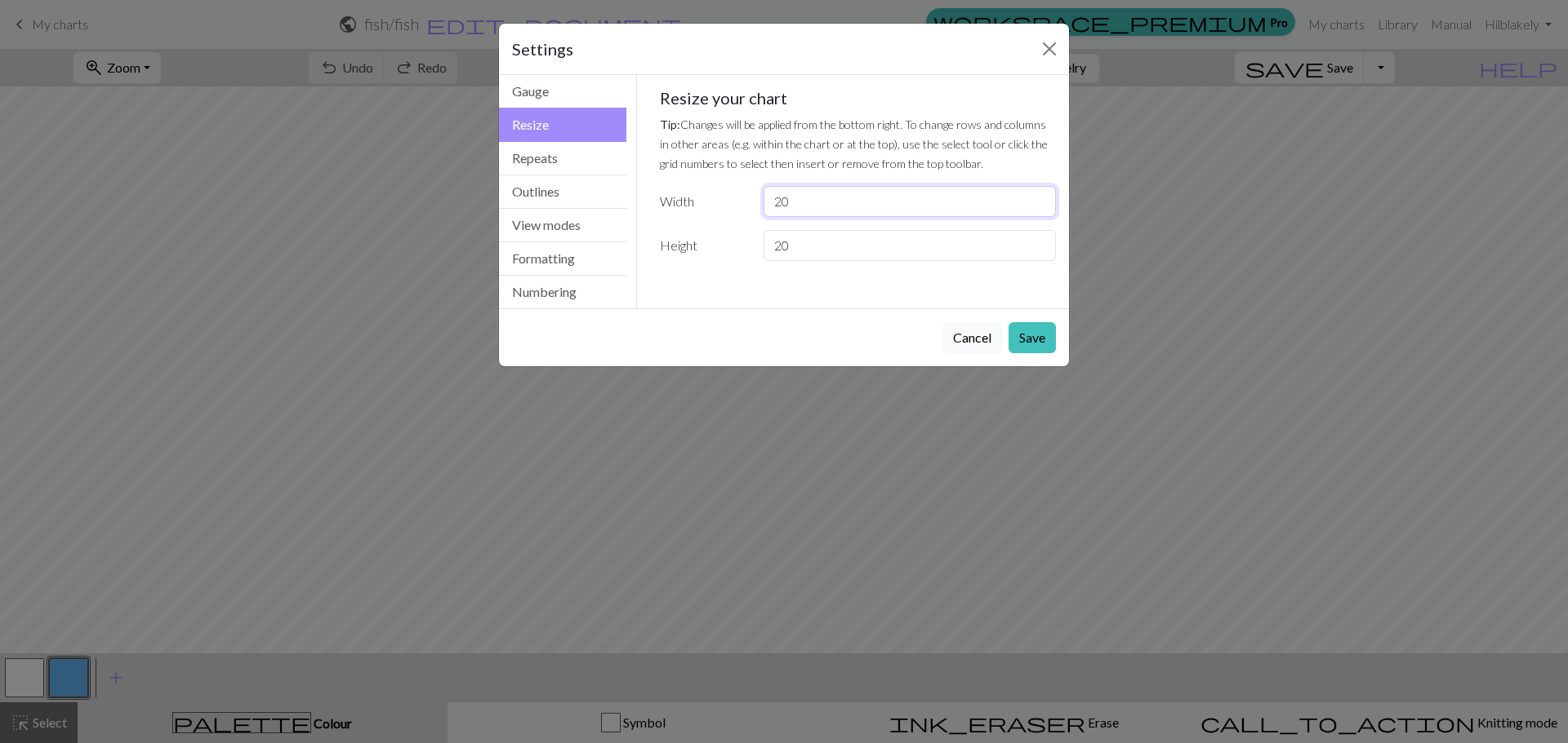
drag, startPoint x: 815, startPoint y: 204, endPoint x: 772, endPoint y: 204, distance: 43.0
click at [772, 204] on input "20" at bounding box center [909, 201] width 292 height 31
drag, startPoint x: 810, startPoint y: 237, endPoint x: 774, endPoint y: 238, distance: 36.0
click at [774, 238] on input "20" at bounding box center [909, 245] width 292 height 31
type input "30"
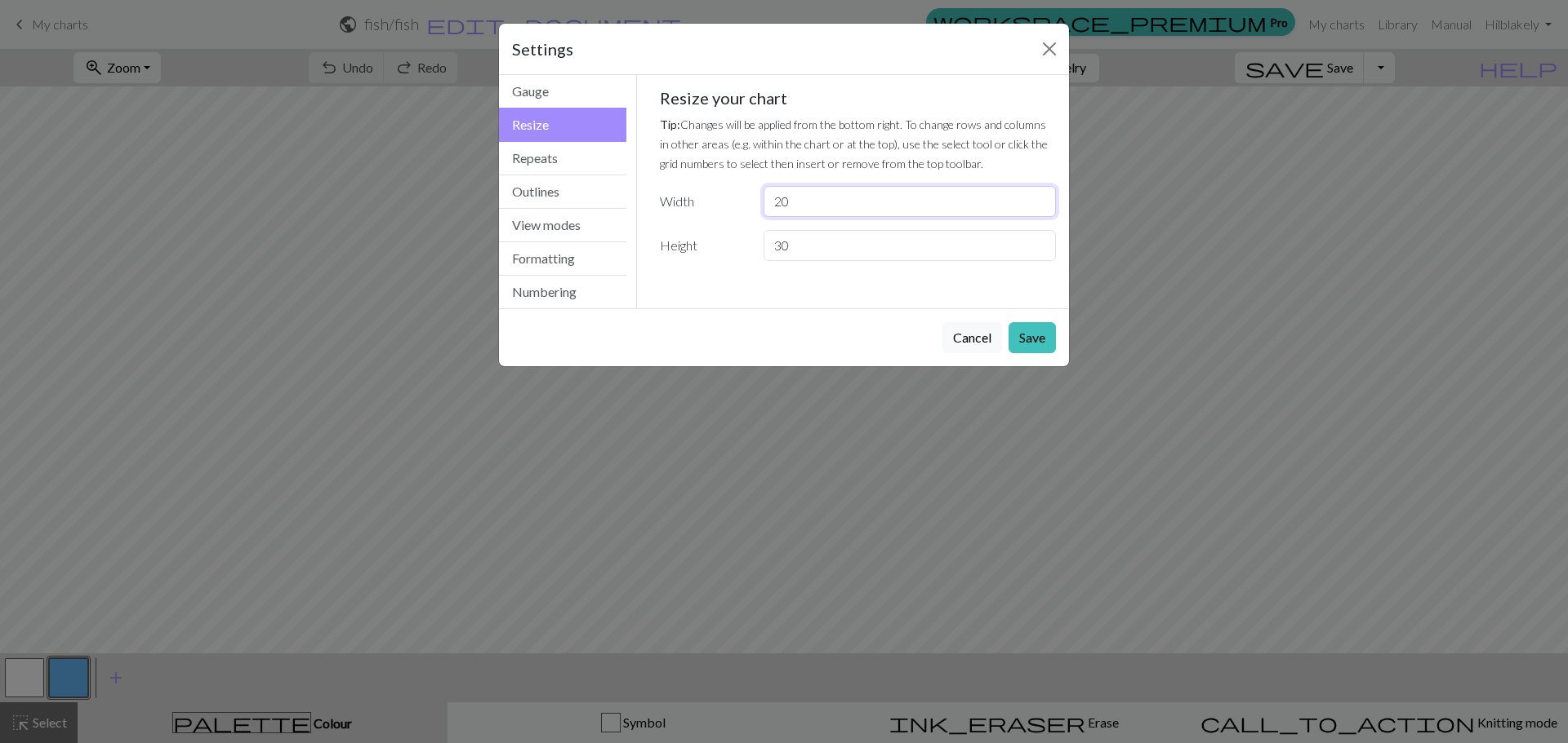
drag, startPoint x: 859, startPoint y: 213, endPoint x: 724, endPoint y: 214, distance: 135.0
click at [724, 214] on div "Width 20" at bounding box center [858, 201] width 417 height 31
type input "15"
click at [1023, 329] on button "Save" at bounding box center [1032, 337] width 48 height 31
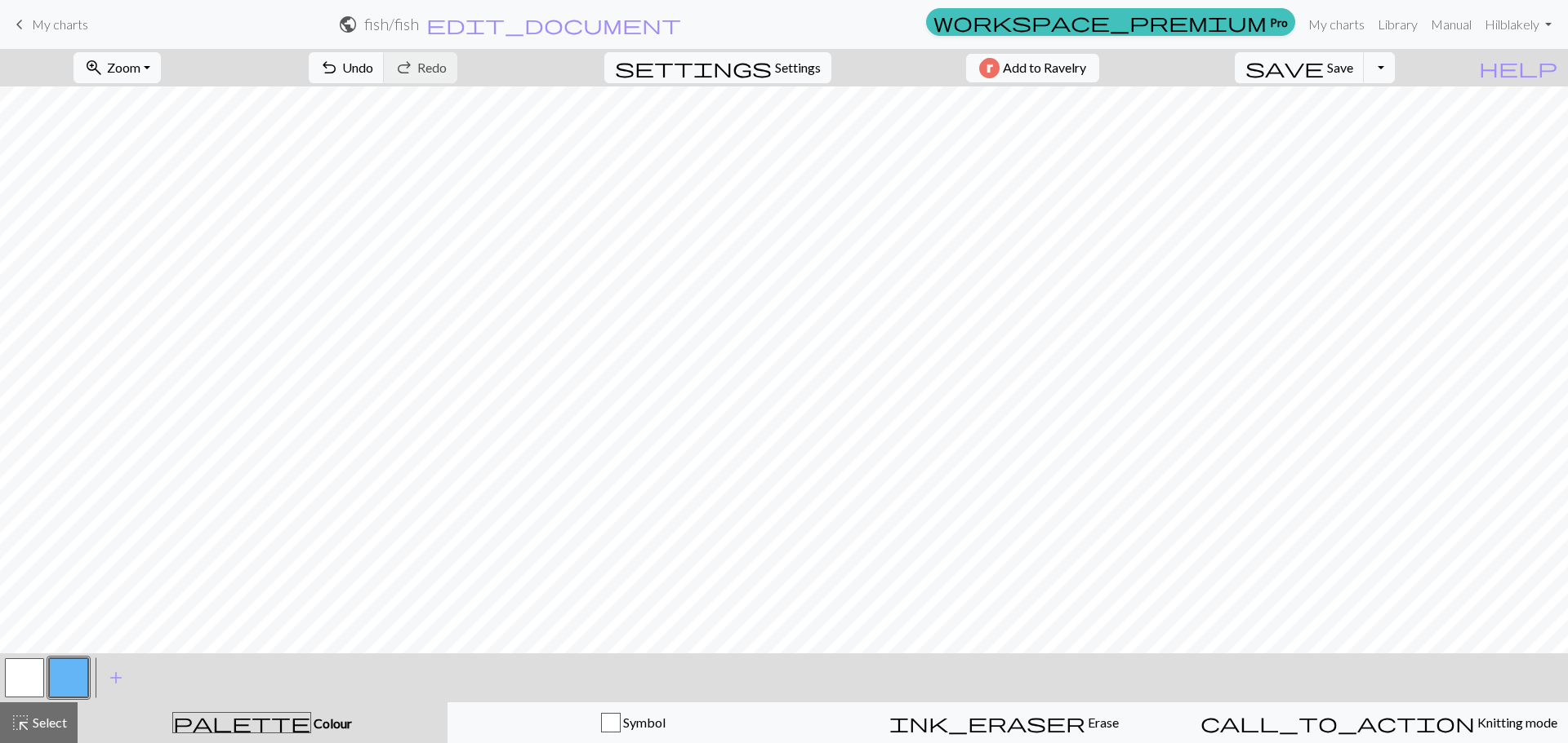
click at [32, 673] on button "button" at bounding box center [24, 679] width 39 height 39
click at [76, 672] on button "button" at bounding box center [68, 679] width 39 height 39
click at [18, 672] on button "button" at bounding box center [24, 679] width 39 height 39
click at [68, 672] on button "button" at bounding box center [68, 679] width 39 height 39
click at [42, 680] on button "button" at bounding box center [24, 679] width 39 height 39
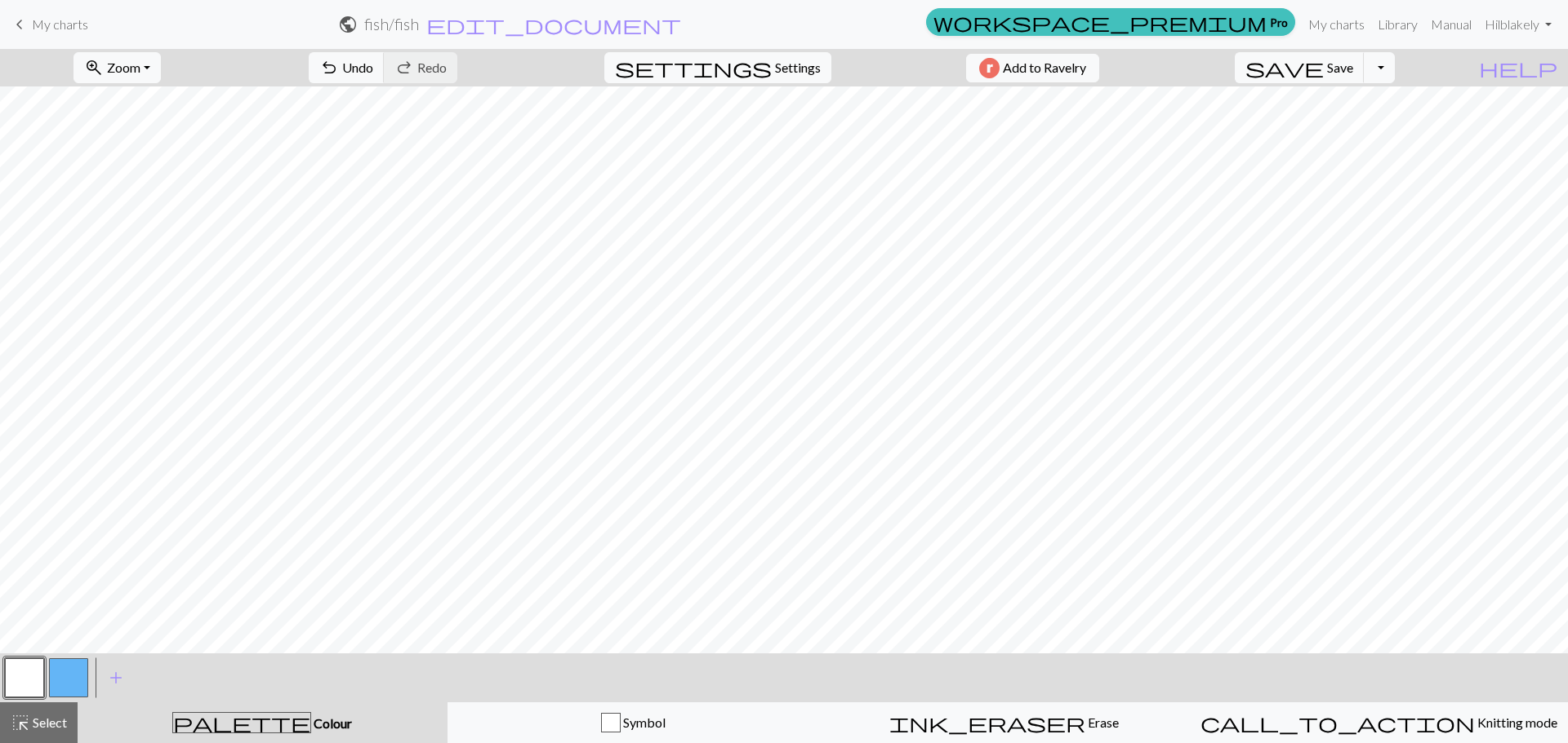
click at [68, 672] on button "button" at bounding box center [68, 679] width 39 height 39
click at [29, 666] on button "button" at bounding box center [24, 679] width 39 height 39
drag, startPoint x: 1345, startPoint y: 77, endPoint x: 1322, endPoint y: 85, distance: 24.4
click at [1323, 77] on span "save" at bounding box center [1284, 67] width 78 height 22
click at [681, 21] on span "edit_document" at bounding box center [553, 24] width 255 height 22
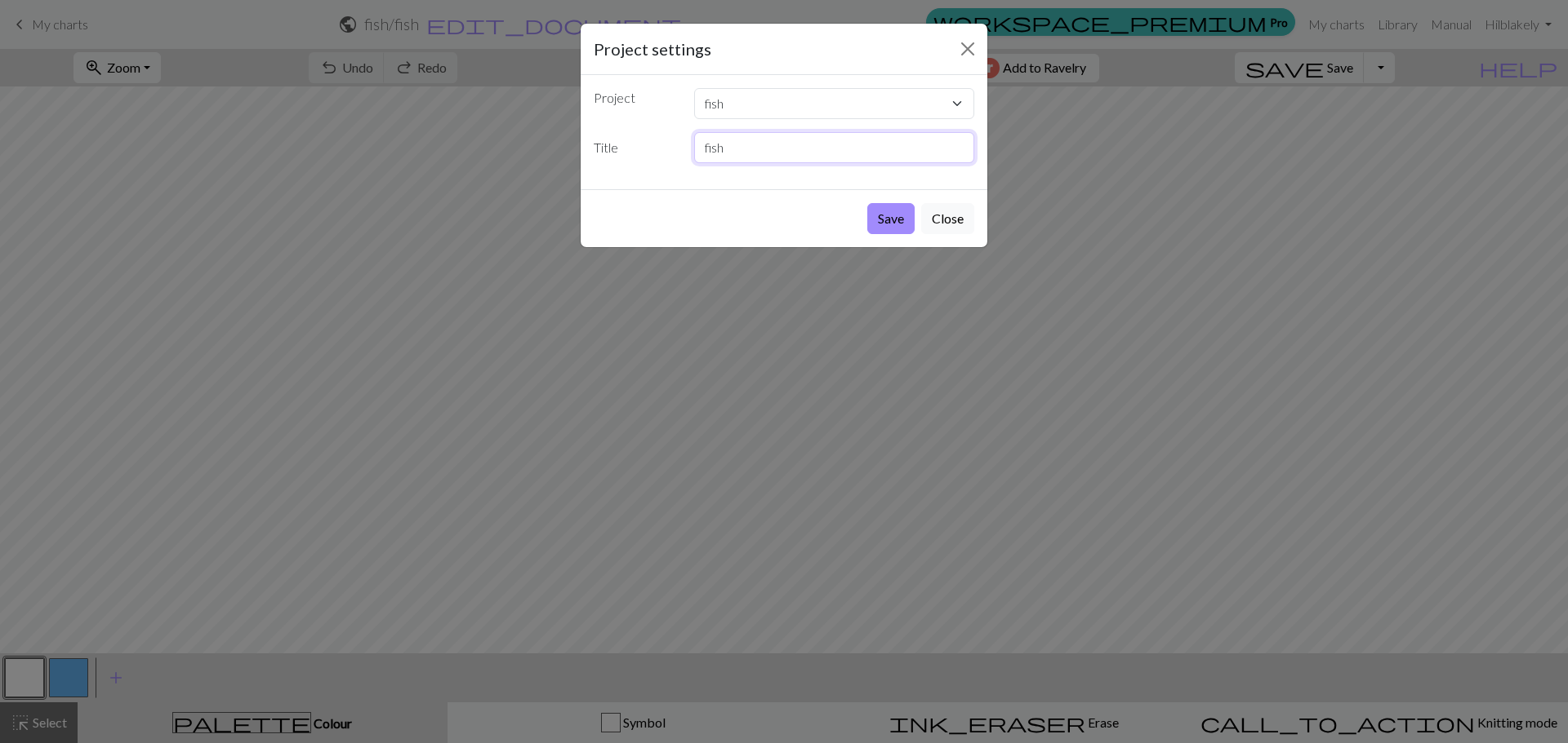
drag, startPoint x: 737, startPoint y: 143, endPoint x: 646, endPoint y: 138, distance: 91.1
click at [646, 138] on div "Title fish" at bounding box center [784, 147] width 400 height 31
type input "hearts"
click at [867, 203] on button "Save" at bounding box center [890, 218] width 48 height 31
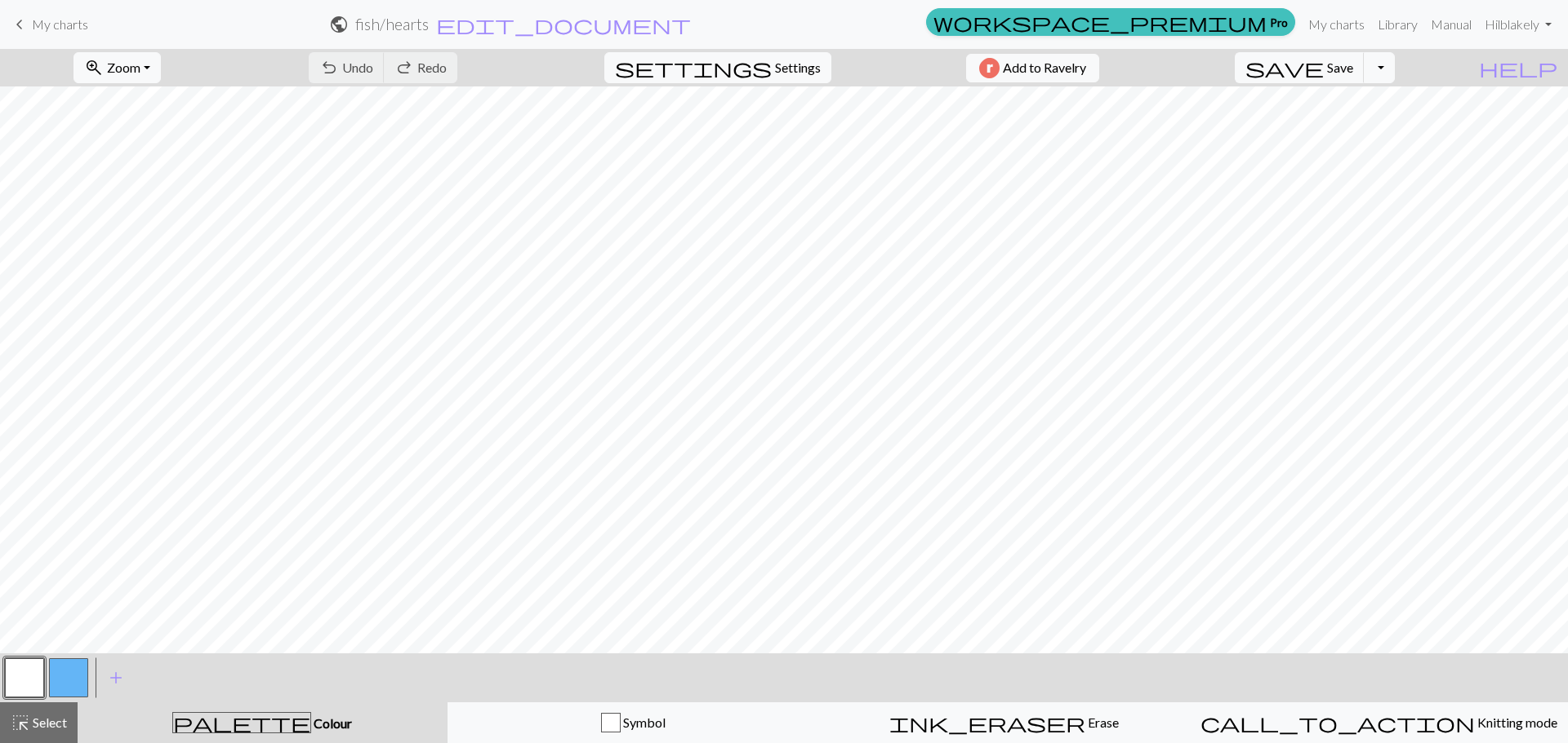
click at [55, 22] on span "My charts" at bounding box center [60, 23] width 56 height 16
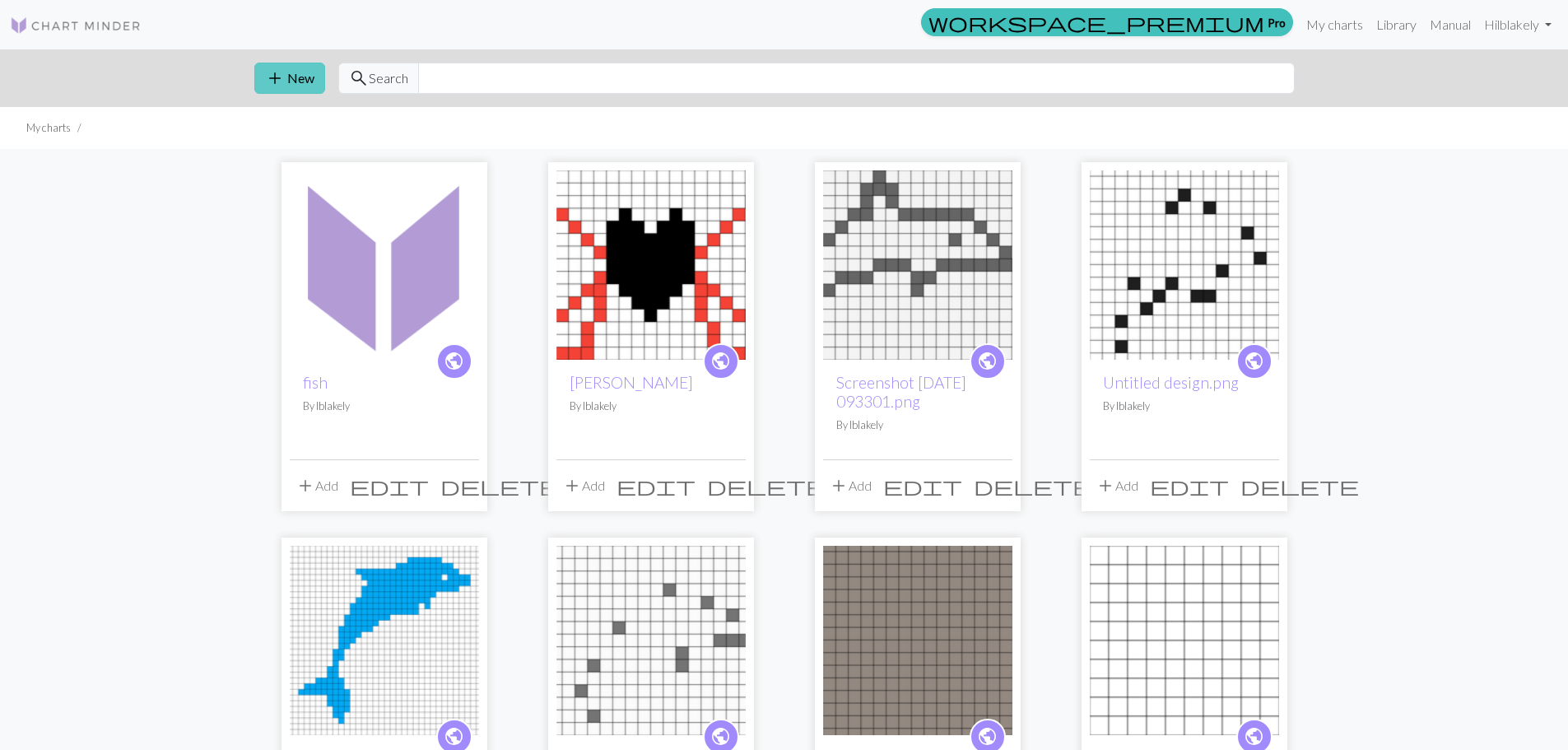
click at [313, 81] on button "add New" at bounding box center [289, 77] width 71 height 31
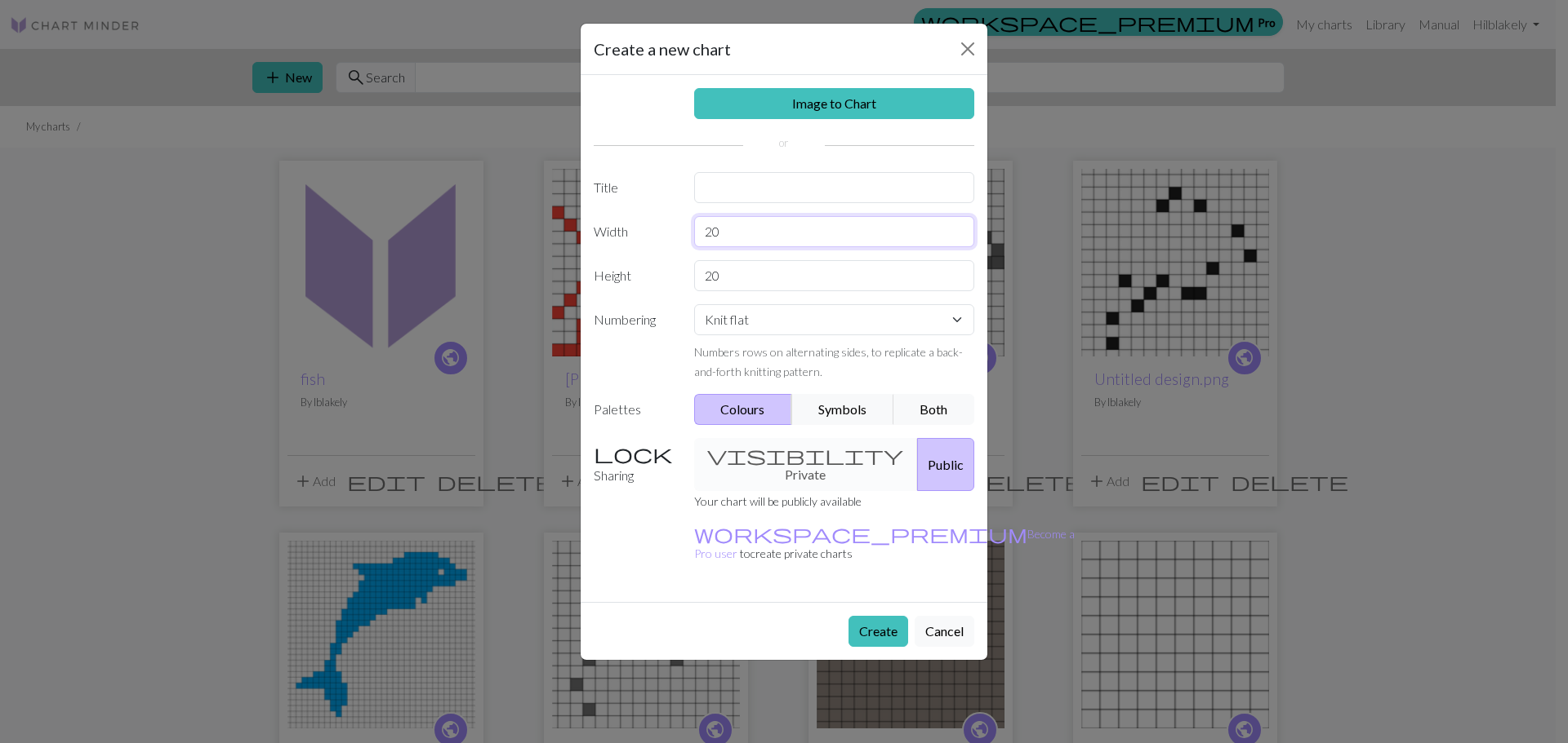
drag, startPoint x: 798, startPoint y: 239, endPoint x: 673, endPoint y: 230, distance: 125.3
click at [673, 230] on div "Width 20" at bounding box center [784, 231] width 400 height 31
drag, startPoint x: 771, startPoint y: 269, endPoint x: 706, endPoint y: 264, distance: 65.2
click at [706, 264] on input "20" at bounding box center [834, 275] width 281 height 31
type input "30"
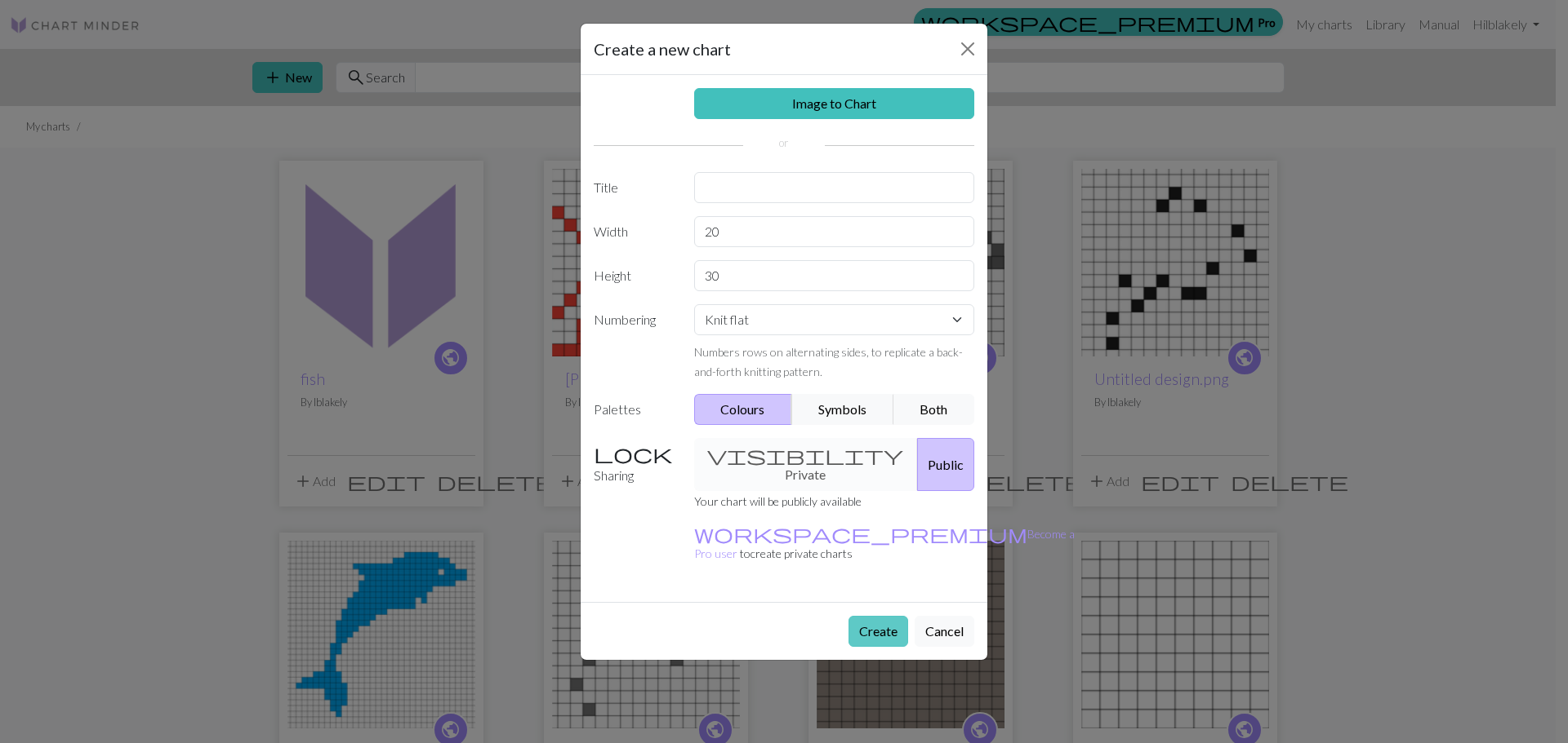
click at [880, 616] on button "Create" at bounding box center [878, 631] width 60 height 31
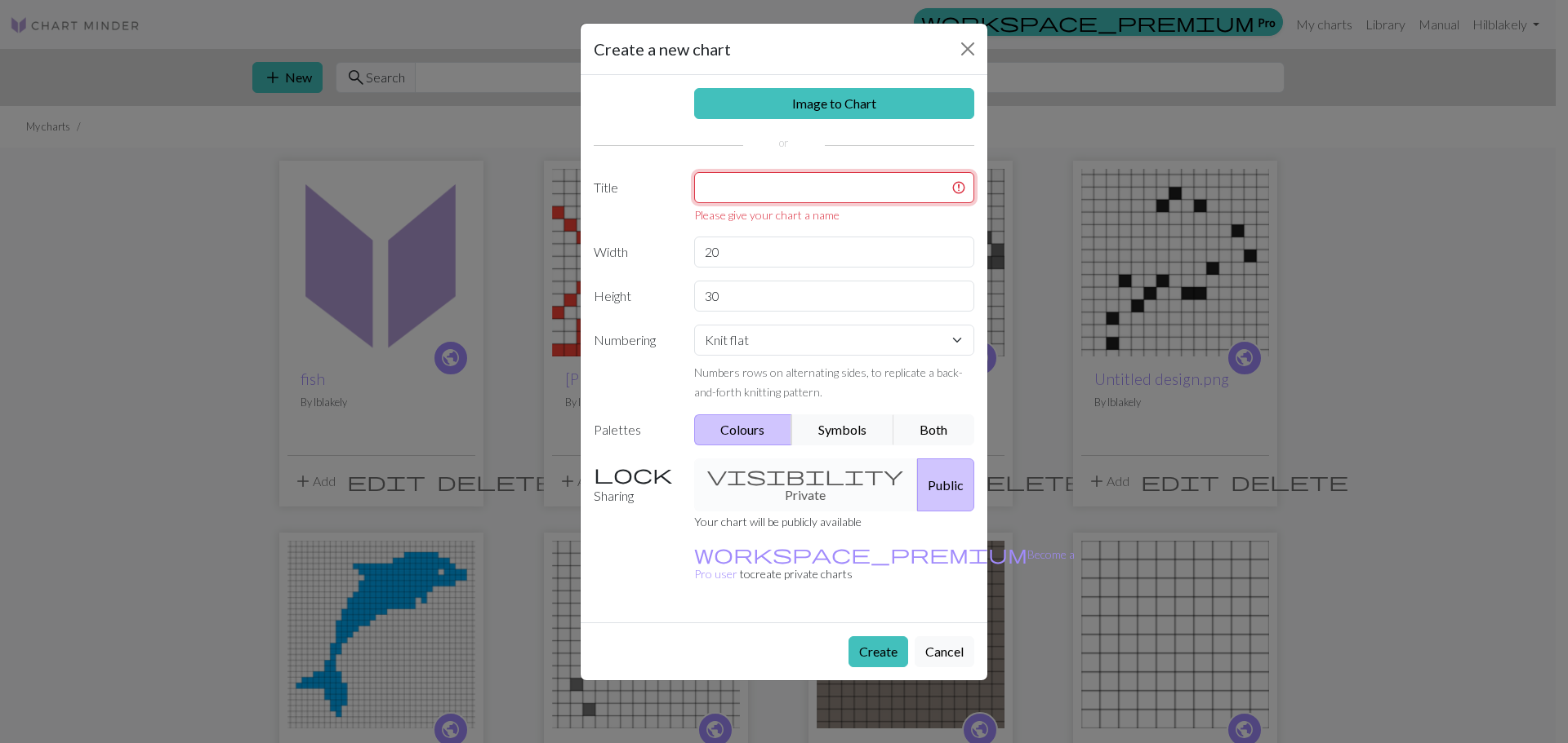
click at [837, 201] on input "text" at bounding box center [834, 187] width 281 height 31
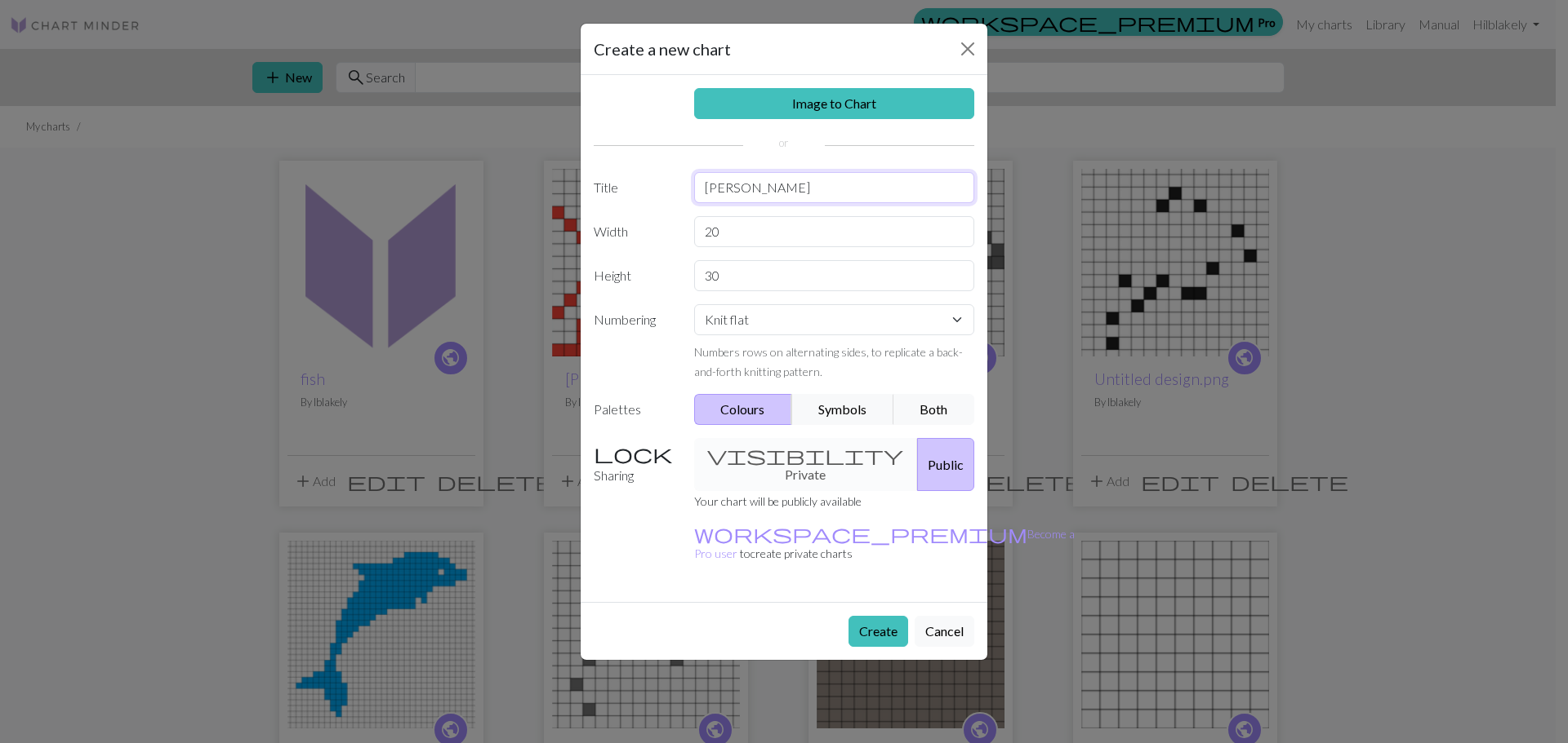
type input "[PERSON_NAME]"
click at [882, 616] on button "Create" at bounding box center [878, 631] width 60 height 31
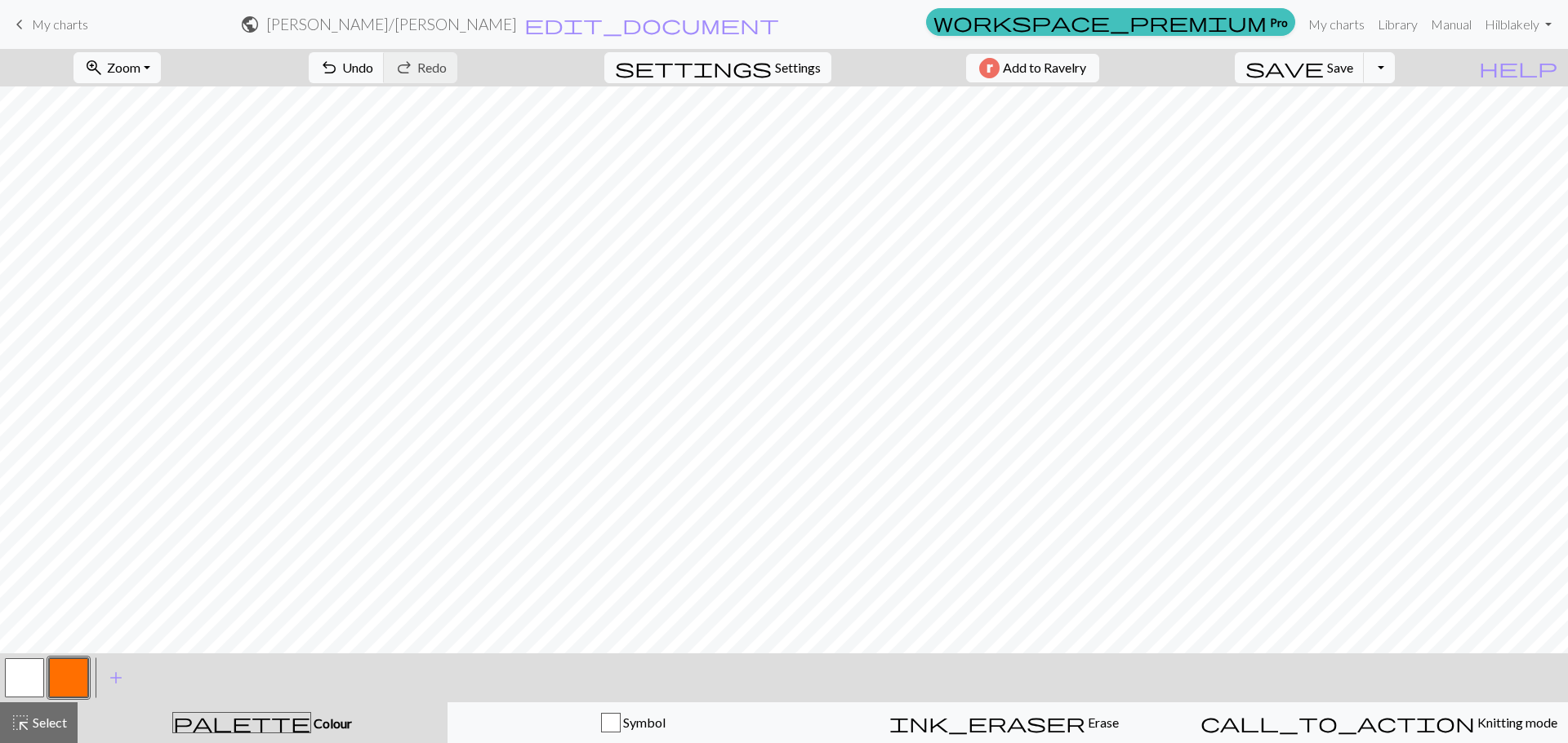
click at [32, 666] on button "button" at bounding box center [24, 679] width 39 height 39
click at [27, 680] on button "button" at bounding box center [24, 679] width 39 height 39
drag, startPoint x: 27, startPoint y: 680, endPoint x: 133, endPoint y: 654, distance: 109.1
click at [59, 677] on div "Edit colour Name MC Use advanced picker workspace_premium Become a Pro user to …" at bounding box center [784, 372] width 1568 height 743
click at [73, 678] on button "button" at bounding box center [68, 679] width 39 height 39
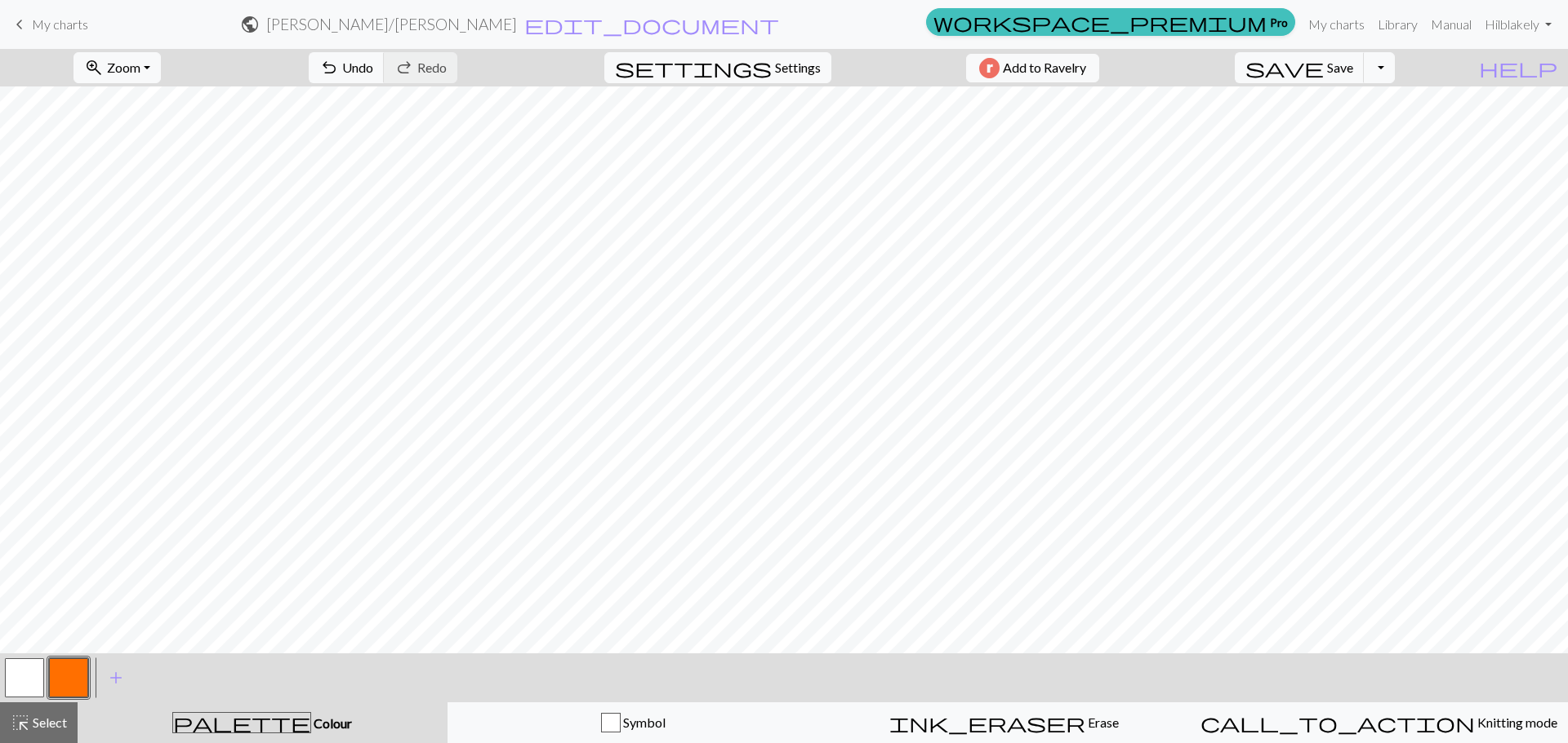
click at [13, 679] on button "button" at bounding box center [24, 679] width 39 height 39
click at [78, 674] on button "button" at bounding box center [68, 679] width 39 height 39
click at [21, 672] on button "button" at bounding box center [24, 679] width 39 height 39
click at [385, 76] on button "undo Undo Undo" at bounding box center [346, 67] width 76 height 31
click at [49, 679] on button "button" at bounding box center [68, 679] width 39 height 39
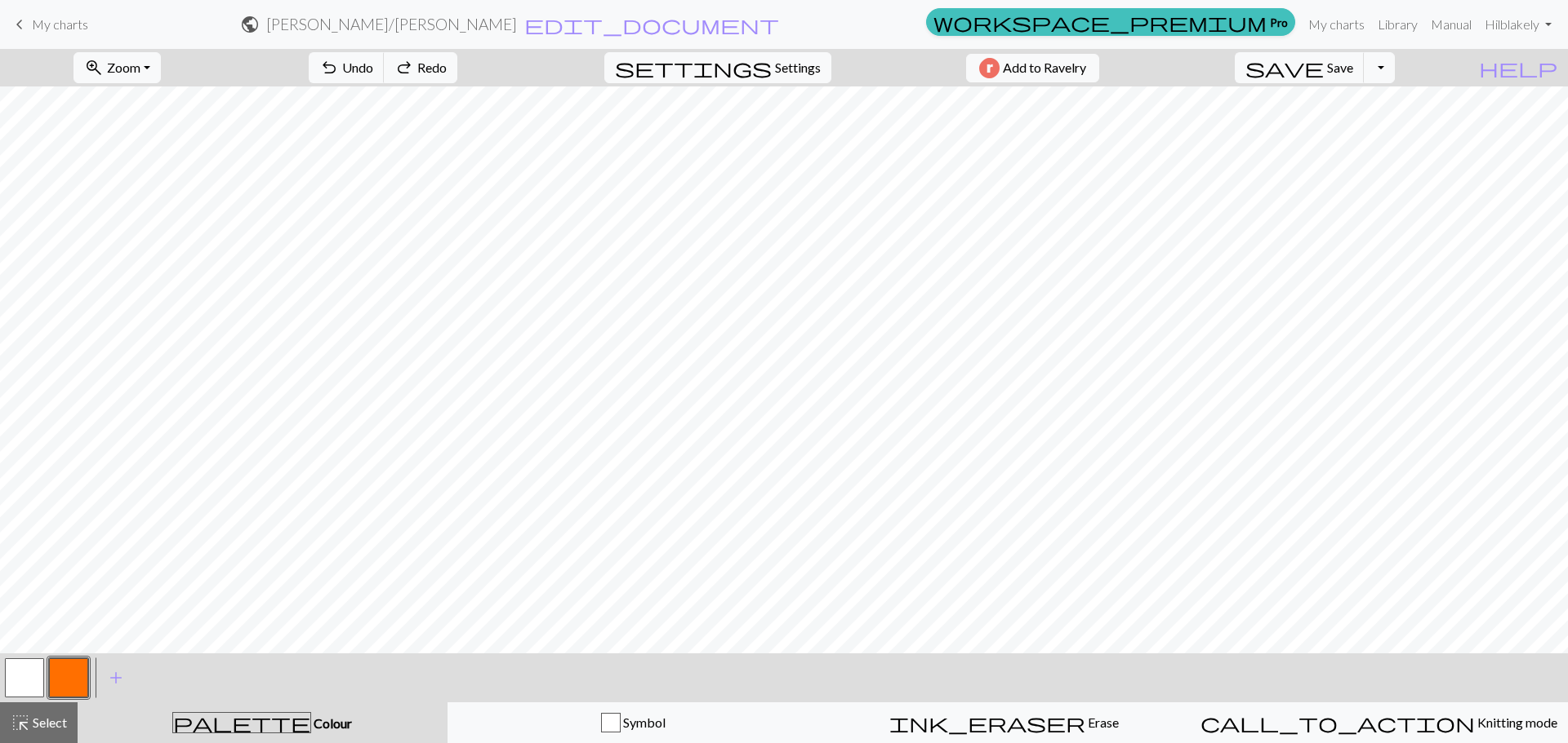
click at [16, 675] on button "button" at bounding box center [24, 679] width 39 height 39
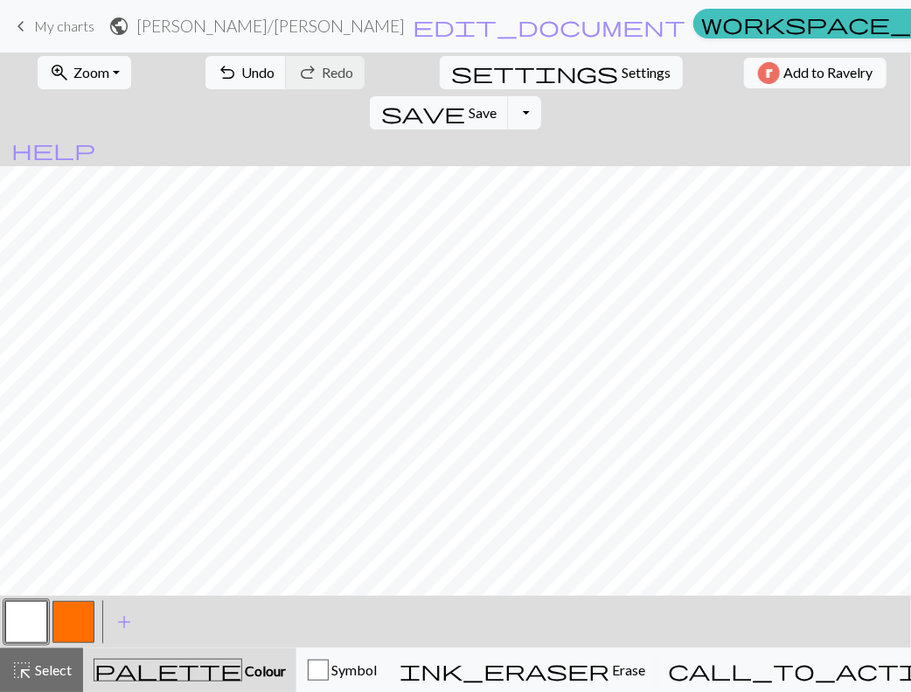
click at [80, 612] on button "button" at bounding box center [73, 622] width 42 height 42
click at [122, 627] on span "add" at bounding box center [124, 621] width 21 height 24
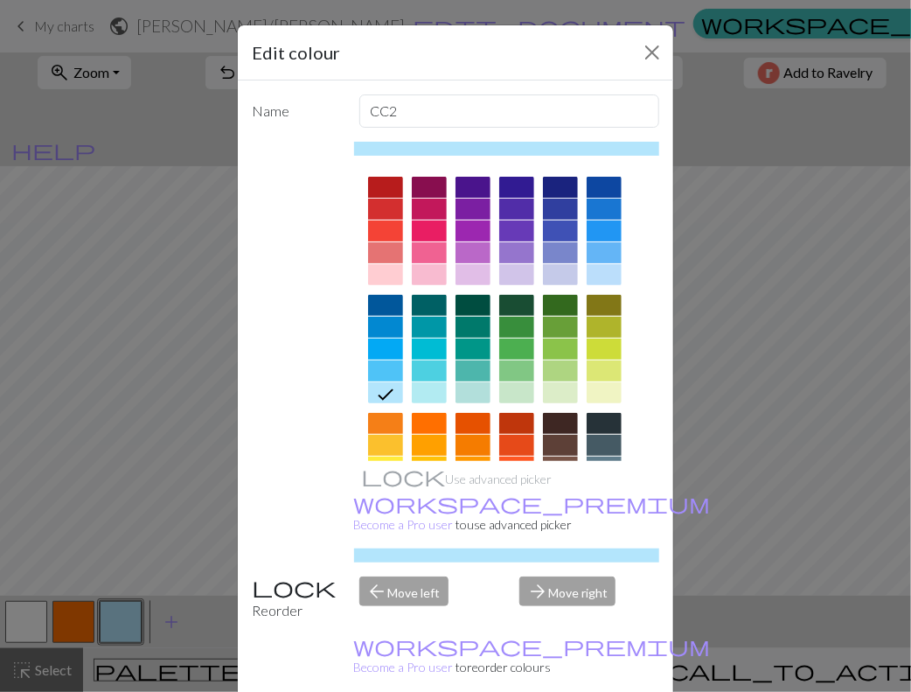
click at [375, 300] on div at bounding box center [385, 305] width 35 height 21
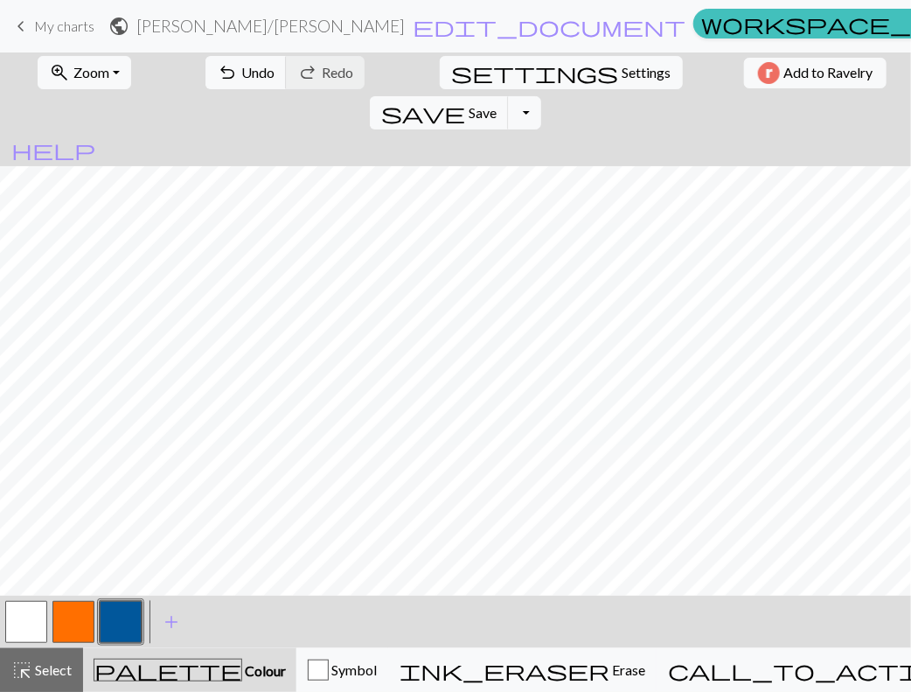
click at [70, 622] on button "button" at bounding box center [73, 622] width 42 height 42
click at [124, 616] on button "button" at bounding box center [121, 622] width 42 height 42
